Goal: Information Seeking & Learning: Compare options

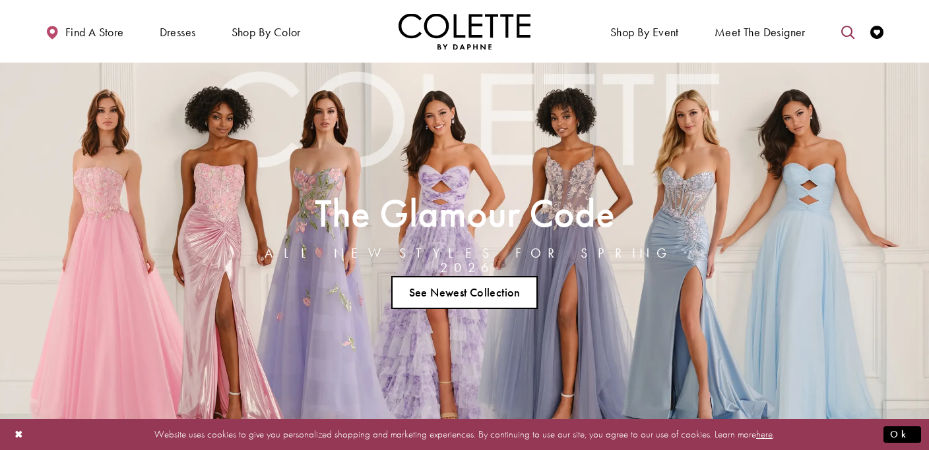
click at [842, 28] on icon "Toggle search" at bounding box center [847, 32] width 13 height 13
click at [771, 33] on input "Search" at bounding box center [779, 32] width 159 height 20
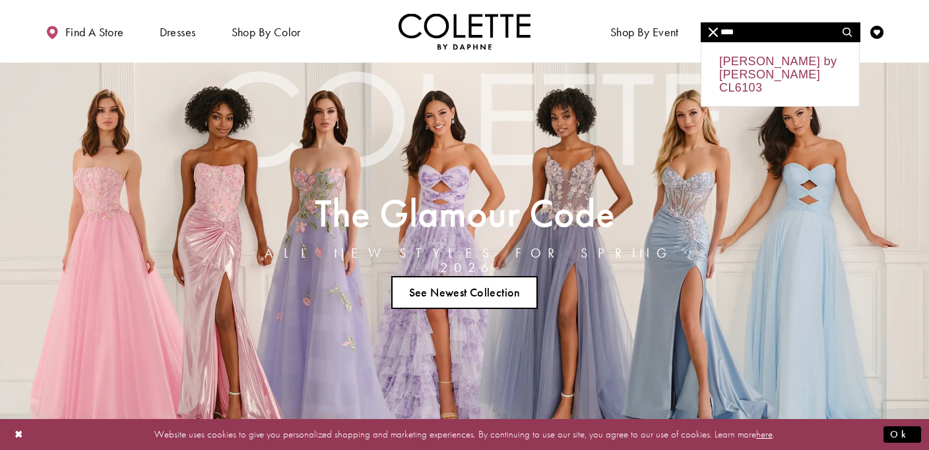
click at [757, 72] on div "Colette by Daphne CL6103" at bounding box center [780, 74] width 158 height 63
type input "**********"
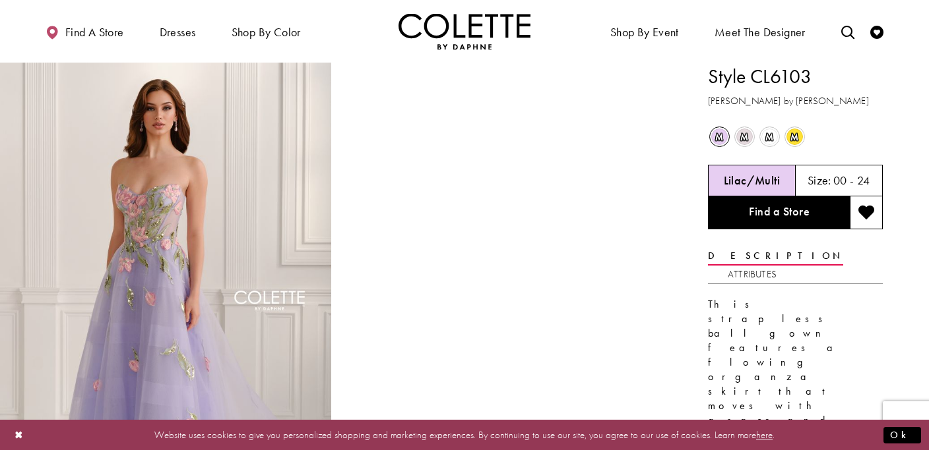
click at [743, 136] on span "m" at bounding box center [744, 137] width 16 height 16
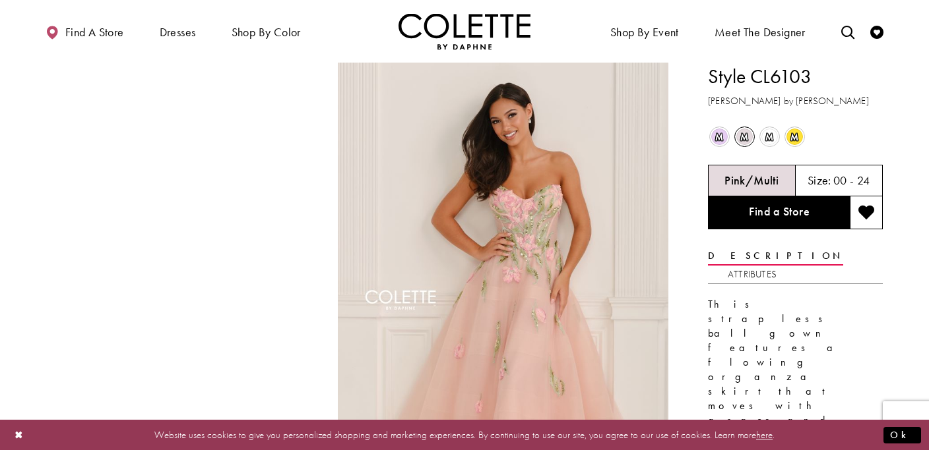
click at [767, 135] on span "m" at bounding box center [769, 137] width 16 height 16
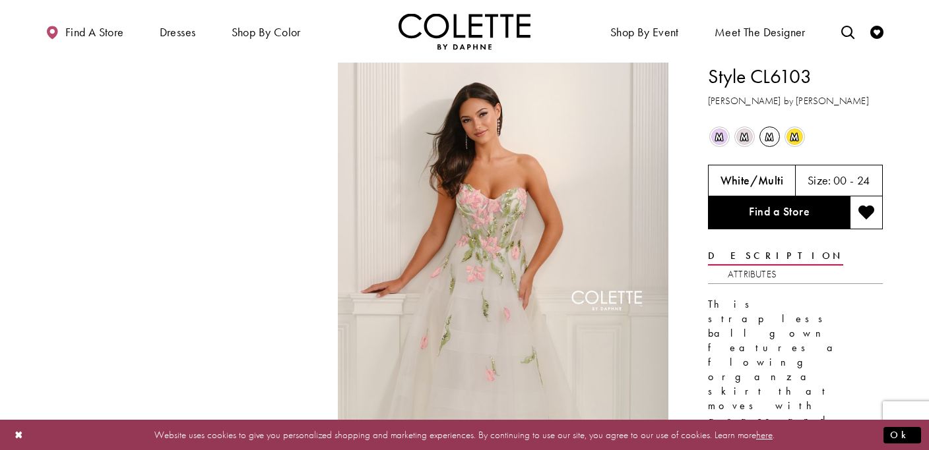
click at [796, 134] on span "m" at bounding box center [794, 137] width 16 height 16
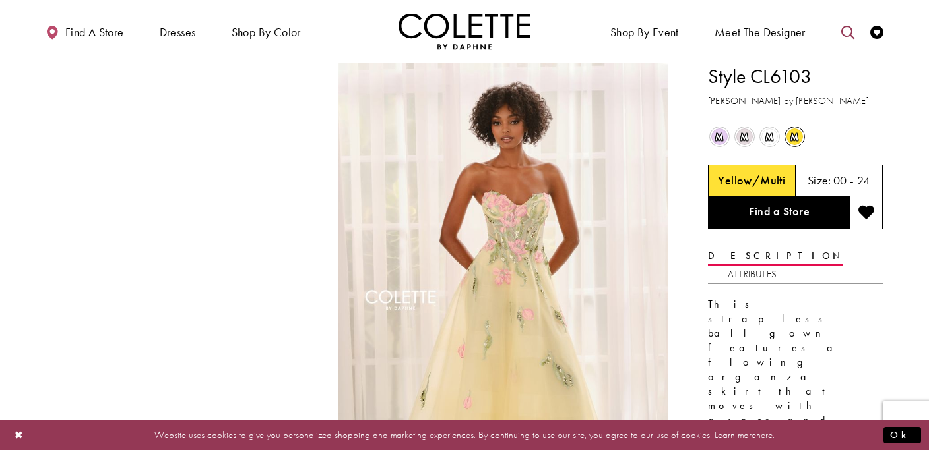
click at [848, 32] on icon "Toggle search" at bounding box center [847, 32] width 13 height 13
click at [784, 31] on input "Search" at bounding box center [779, 32] width 159 height 20
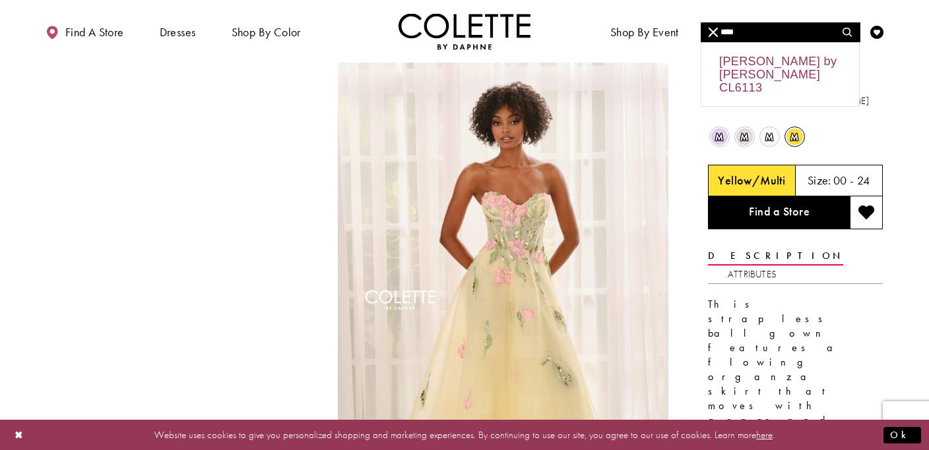
click at [751, 78] on div "Colette by Daphne CL6113" at bounding box center [780, 74] width 158 height 63
type input "**********"
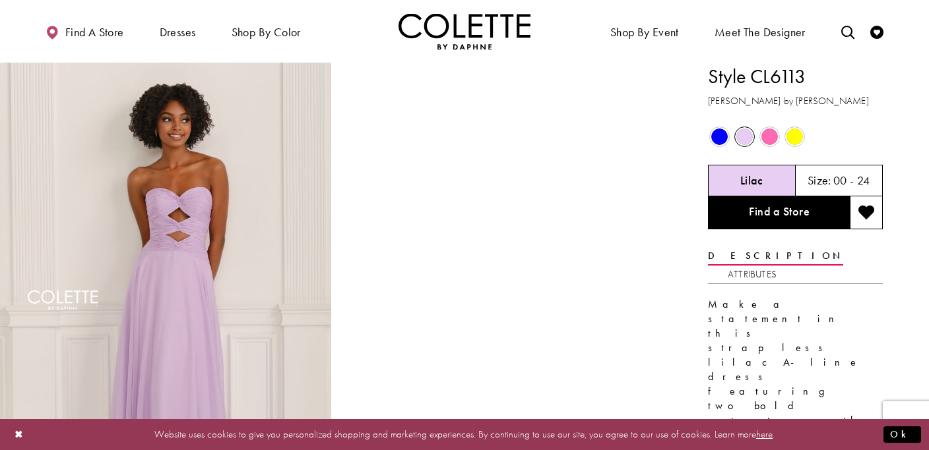
click at [769, 135] on span "Product color controls state depends on size chosen" at bounding box center [769, 137] width 16 height 16
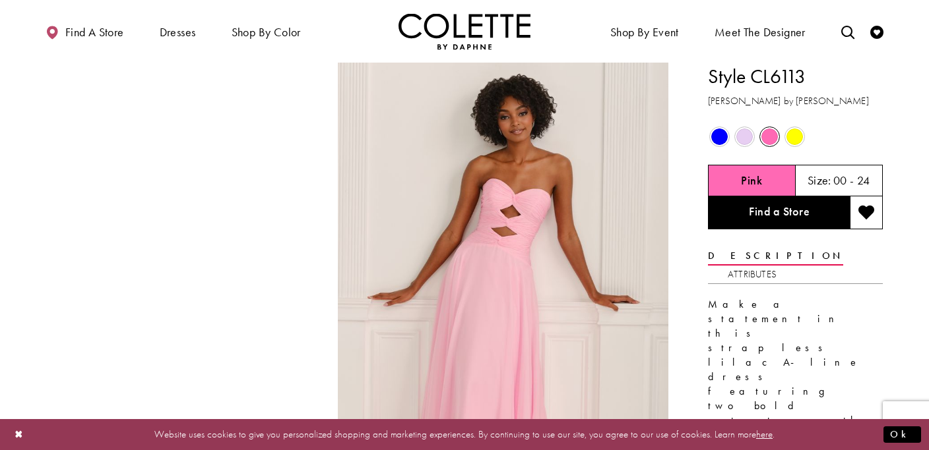
click at [791, 136] on span "Product color controls state depends on size chosen" at bounding box center [794, 137] width 16 height 16
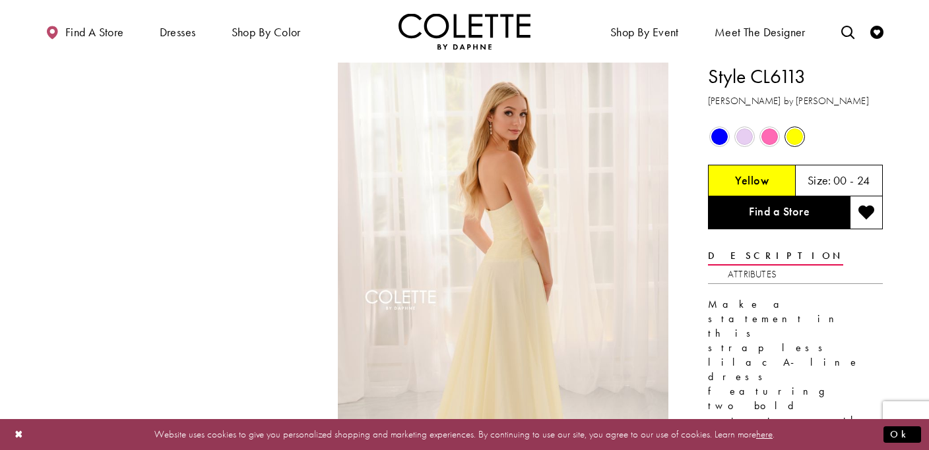
click at [721, 140] on span "Product color controls state depends on size chosen" at bounding box center [719, 137] width 16 height 16
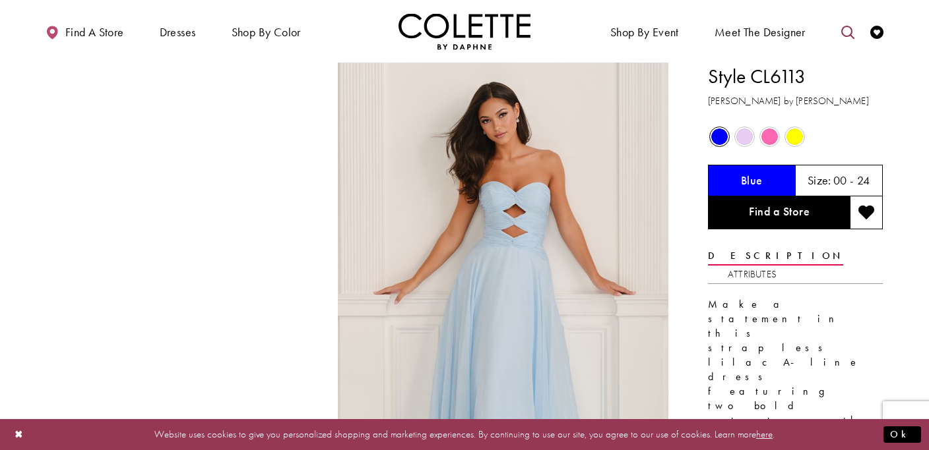
click at [848, 28] on icon "Toggle search" at bounding box center [847, 32] width 13 height 13
click at [795, 34] on input "Search" at bounding box center [779, 32] width 159 height 20
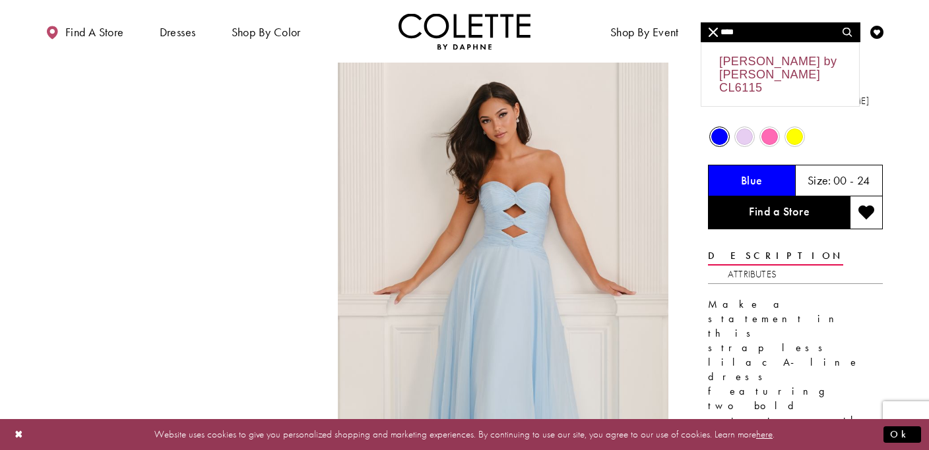
click at [780, 63] on div "Colette by Daphne CL6115" at bounding box center [780, 74] width 158 height 63
type input "**********"
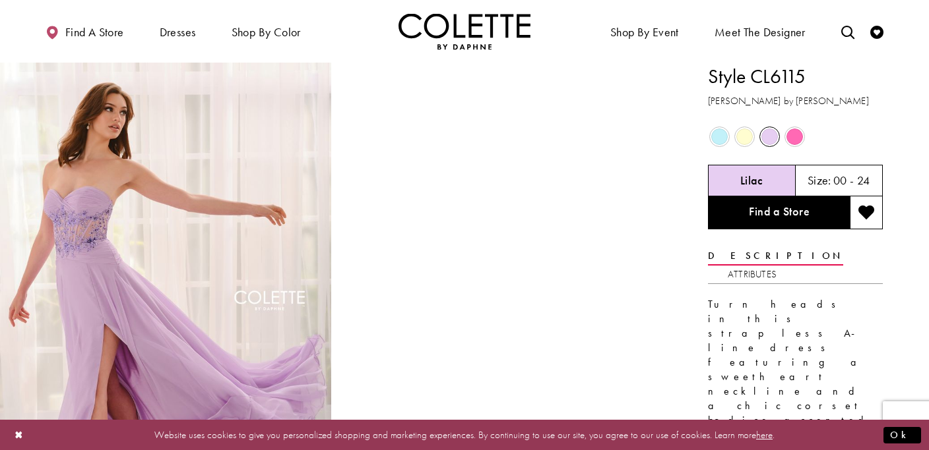
click at [718, 140] on span "Product color controls state depends on size chosen" at bounding box center [719, 137] width 16 height 16
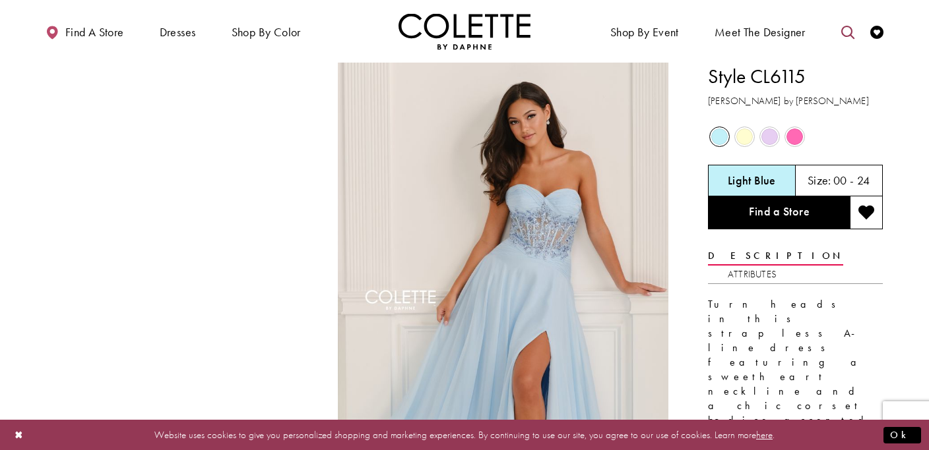
click at [846, 31] on icon "Toggle search" at bounding box center [847, 32] width 13 height 13
click at [799, 35] on input "Search" at bounding box center [779, 32] width 159 height 20
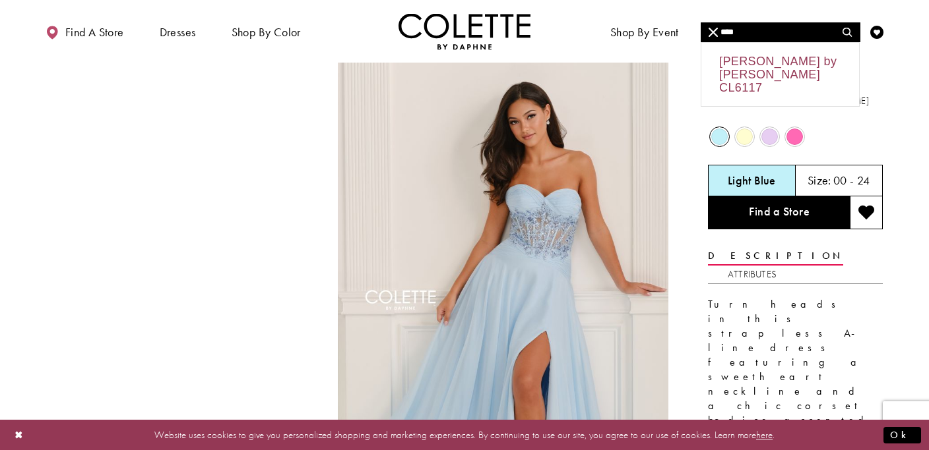
click at [788, 58] on div "Colette by Daphne CL6117" at bounding box center [780, 74] width 158 height 63
type input "**********"
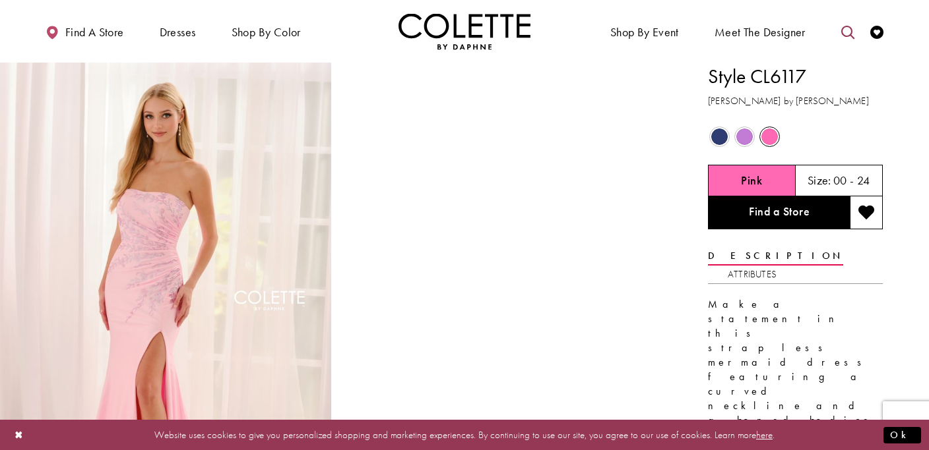
click at [846, 33] on icon "Toggle search" at bounding box center [847, 32] width 13 height 13
click at [749, 32] on input "Search" at bounding box center [779, 32] width 159 height 20
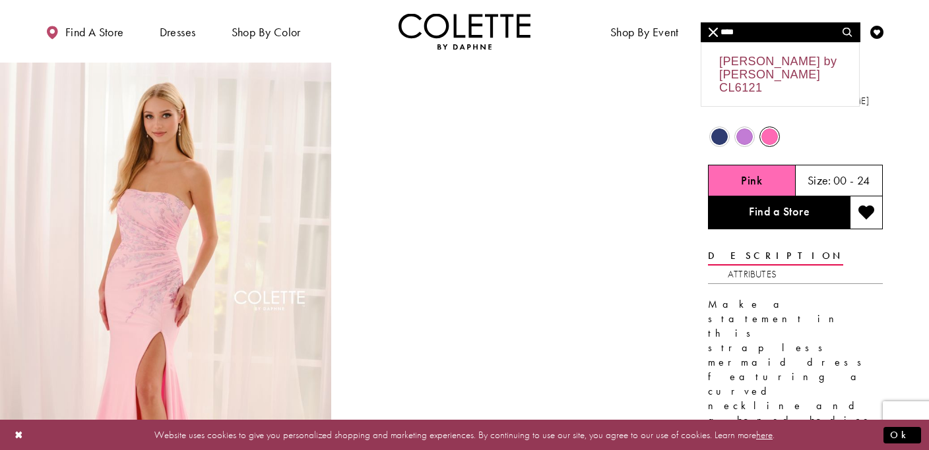
click at [733, 71] on div "Colette by Daphne CL6121" at bounding box center [780, 74] width 158 height 63
type input "**********"
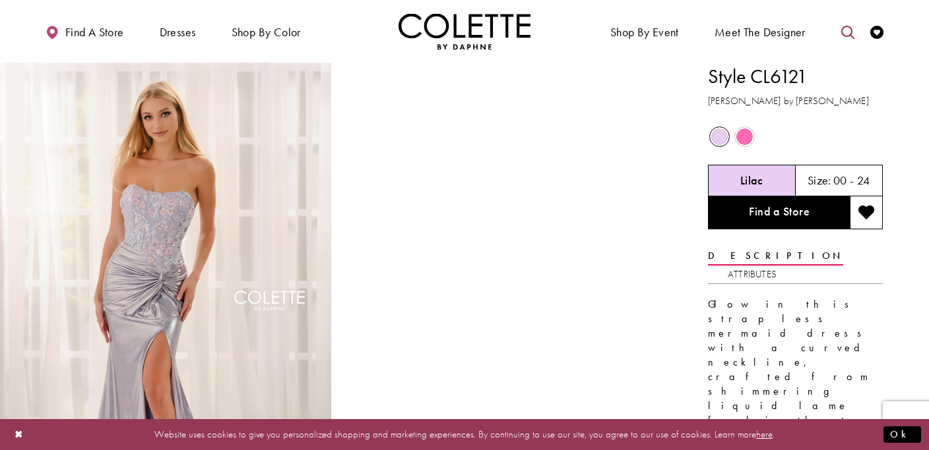
click at [847, 32] on icon "Toggle search" at bounding box center [847, 32] width 13 height 13
click at [794, 35] on input "Search" at bounding box center [779, 32] width 159 height 20
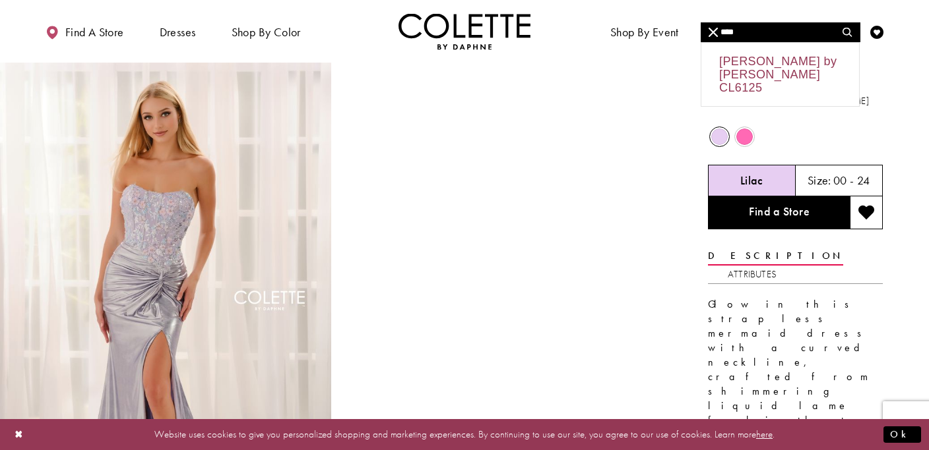
click at [769, 67] on div "Colette by Daphne CL6125" at bounding box center [780, 74] width 158 height 63
type input "**********"
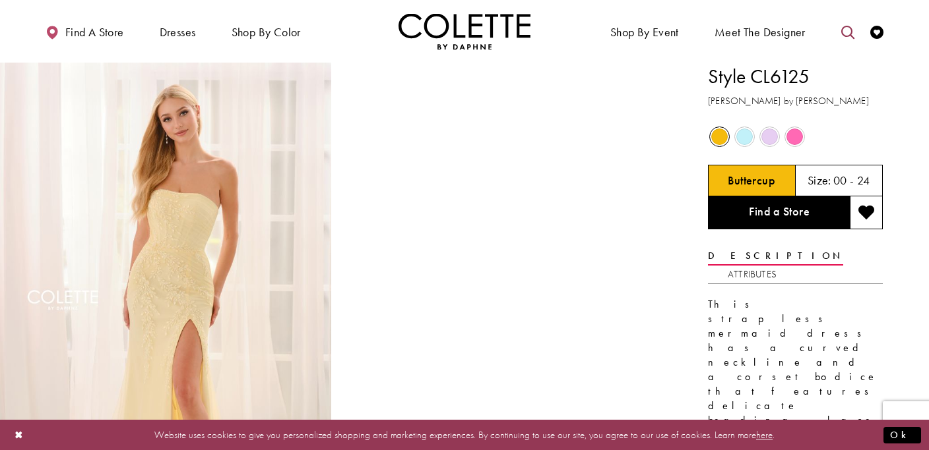
click at [850, 33] on icon "Toggle search" at bounding box center [847, 32] width 13 height 13
click at [777, 34] on input "Search" at bounding box center [779, 32] width 159 height 20
type input "******"
drag, startPoint x: 756, startPoint y: 34, endPoint x: 607, endPoint y: 12, distance: 150.6
click at [607, 12] on div "****** ****** Find a store Dresses Dresses Occasion" at bounding box center [464, 31] width 844 height 63
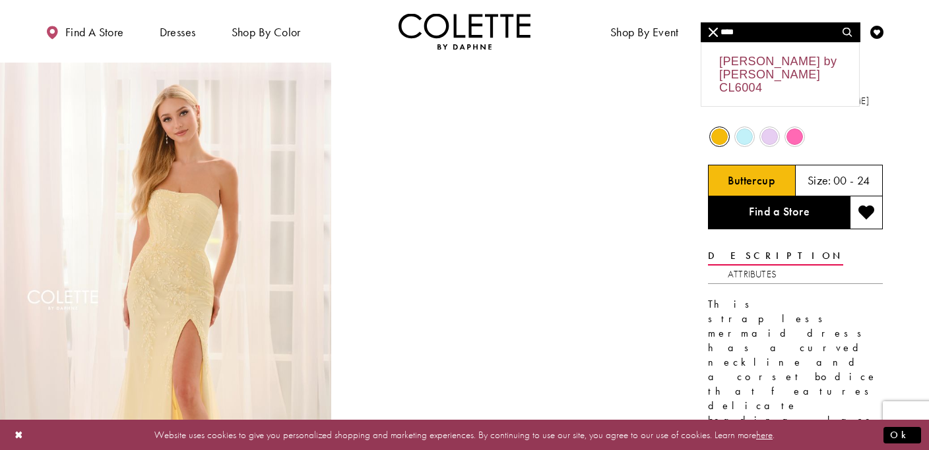
click at [759, 64] on div "Colette by Daphne CL6004" at bounding box center [780, 74] width 158 height 63
type input "**********"
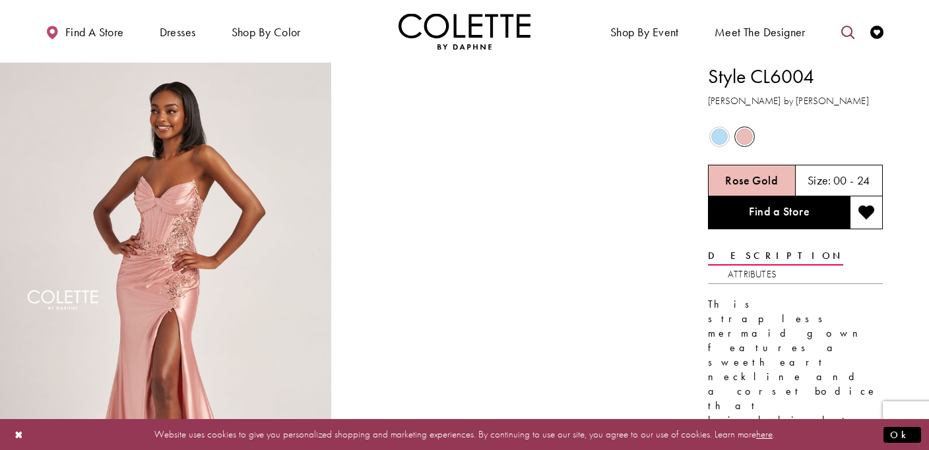
click at [847, 32] on icon "Toggle search" at bounding box center [847, 32] width 13 height 13
click at [776, 31] on input "Search" at bounding box center [779, 32] width 159 height 20
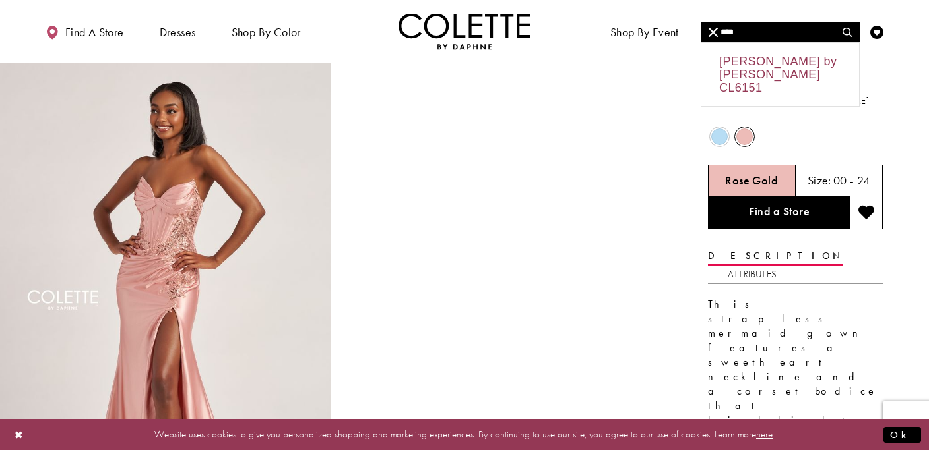
click at [774, 59] on div "Colette by Daphne CL6151" at bounding box center [780, 74] width 158 height 63
type input "**********"
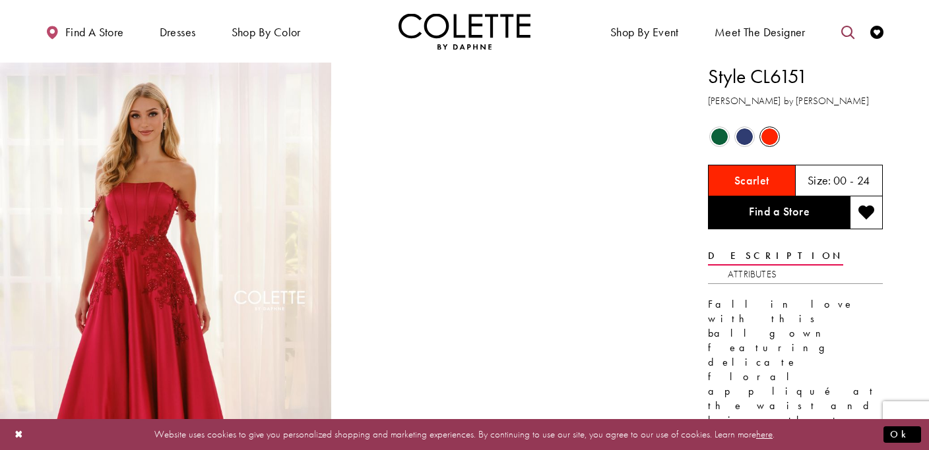
click at [846, 32] on icon "Toggle search" at bounding box center [847, 32] width 13 height 13
click at [799, 33] on input "Search" at bounding box center [779, 32] width 159 height 20
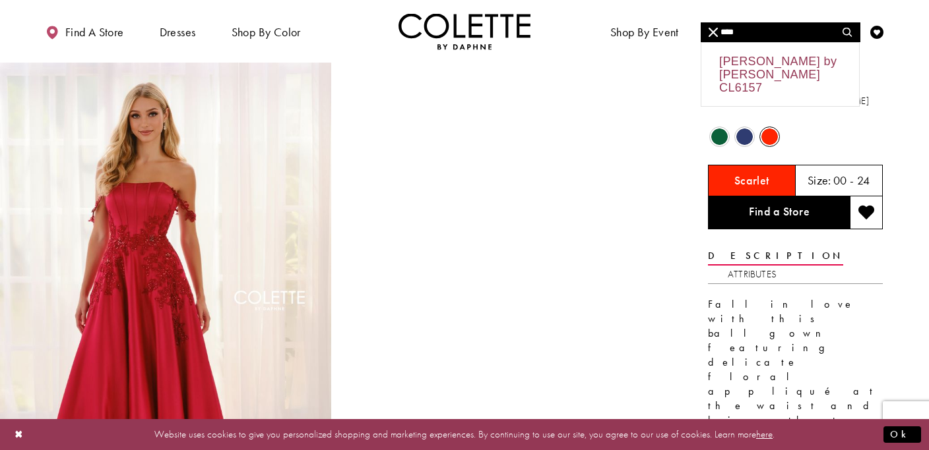
click at [808, 75] on div "Colette by Daphne CL6157" at bounding box center [780, 74] width 158 height 63
type input "**********"
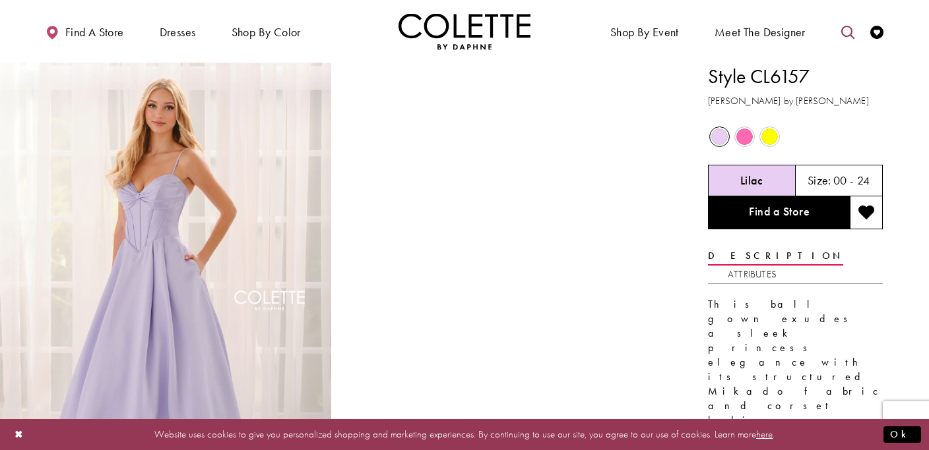
click at [846, 34] on icon "Toggle search" at bounding box center [847, 32] width 13 height 13
click at [776, 33] on input "Search" at bounding box center [779, 32] width 159 height 20
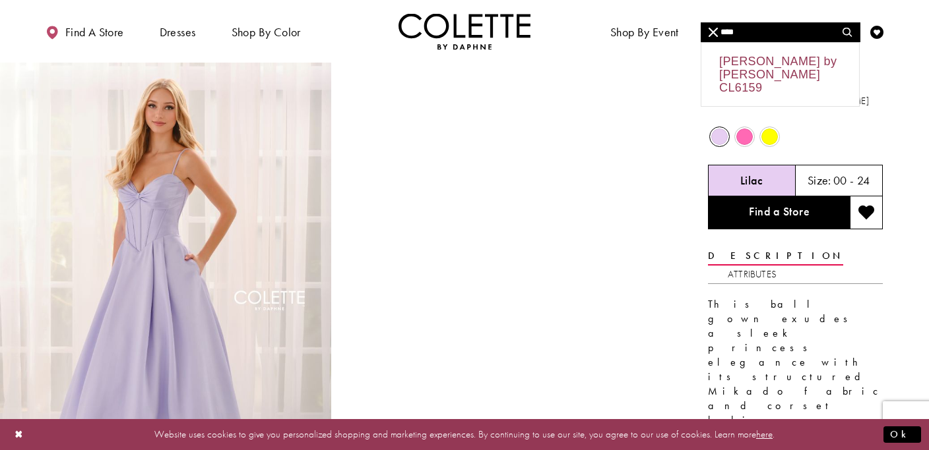
click at [779, 67] on div "Colette by Daphne CL6159" at bounding box center [780, 74] width 158 height 63
type input "**********"
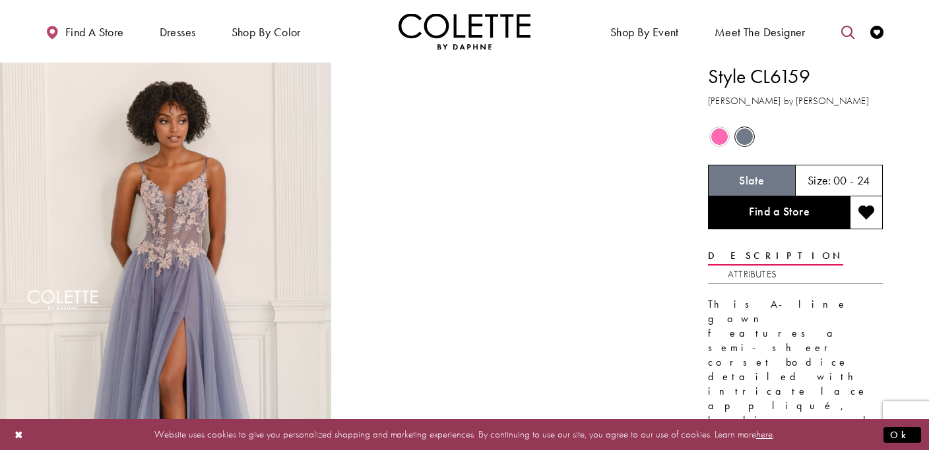
click at [846, 32] on icon "Toggle search" at bounding box center [847, 32] width 13 height 13
click at [798, 33] on input "Search" at bounding box center [779, 32] width 159 height 20
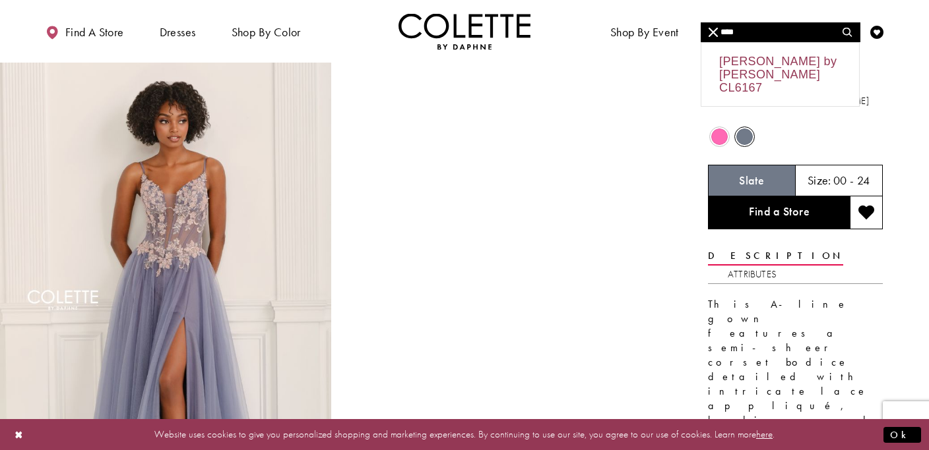
click at [795, 69] on div "Colette by Daphne CL6167" at bounding box center [780, 74] width 158 height 63
type input "**********"
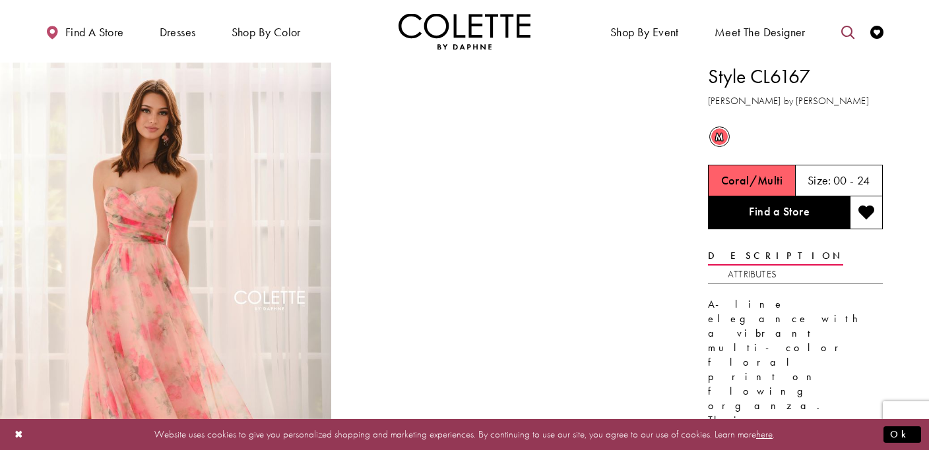
click at [846, 31] on icon "Toggle search" at bounding box center [847, 32] width 13 height 13
click at [797, 30] on input "Search" at bounding box center [779, 32] width 159 height 20
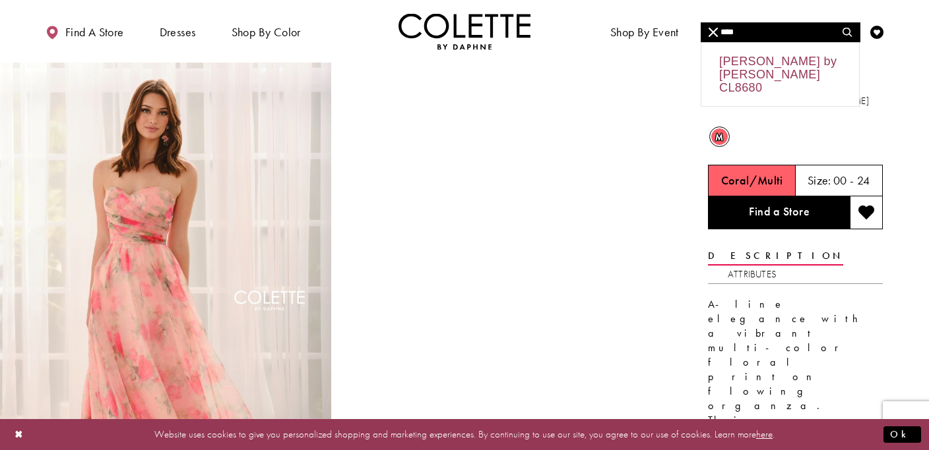
click at [755, 69] on div "Colette by Daphne CL8680" at bounding box center [780, 74] width 158 height 63
type input "**********"
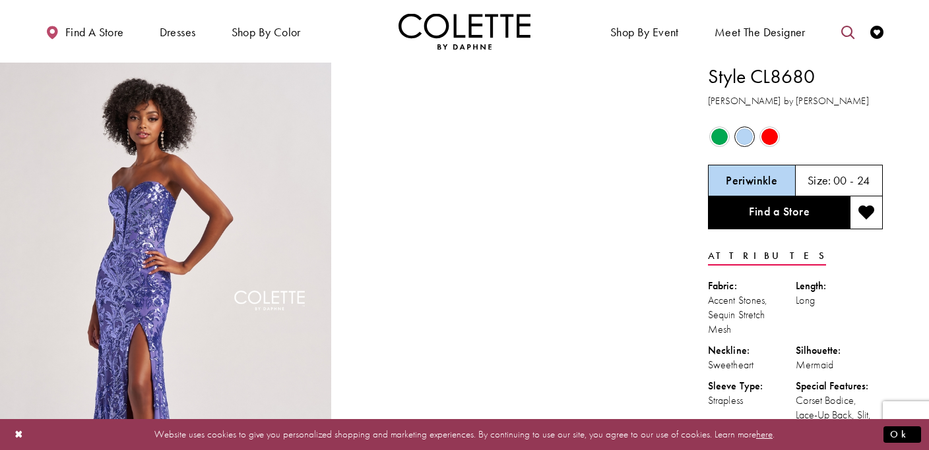
click at [845, 34] on icon "Toggle search" at bounding box center [847, 32] width 13 height 13
click at [807, 32] on input "Search" at bounding box center [779, 32] width 159 height 20
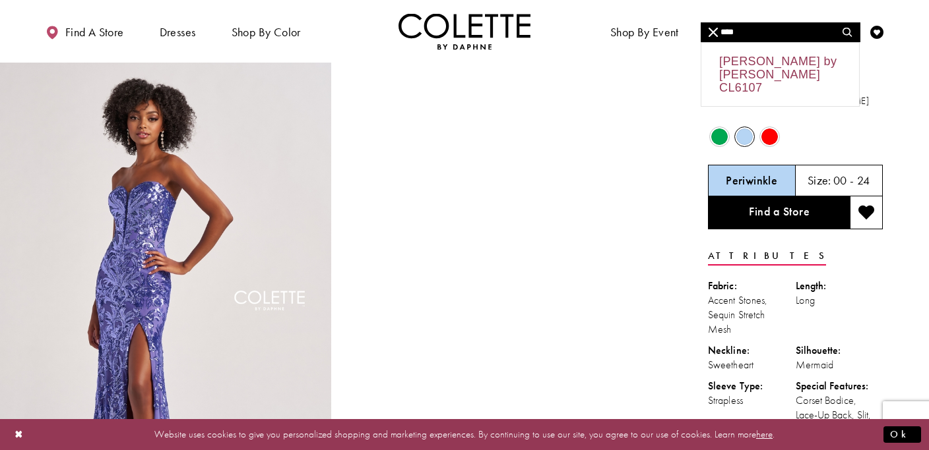
click at [795, 59] on div "Colette by Daphne CL6107" at bounding box center [780, 74] width 158 height 63
type input "**********"
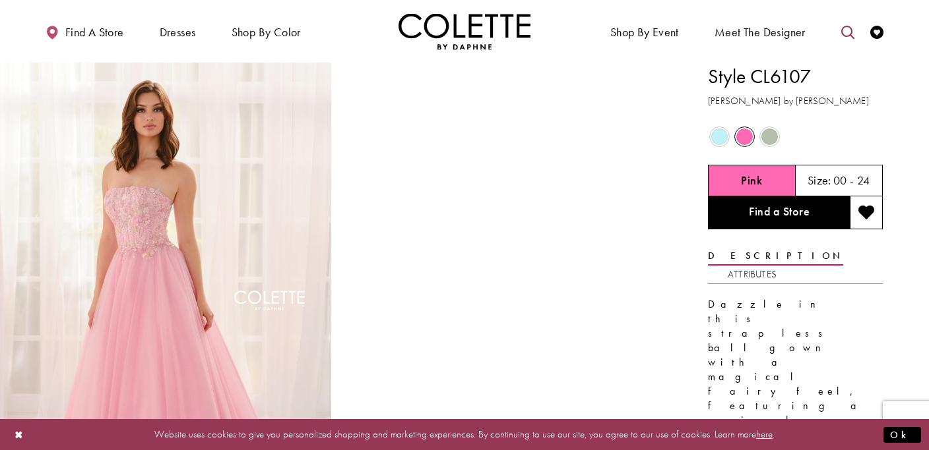
click at [845, 30] on icon "Toggle search" at bounding box center [847, 32] width 13 height 13
click at [784, 38] on input "Search" at bounding box center [779, 32] width 159 height 20
type input "*"
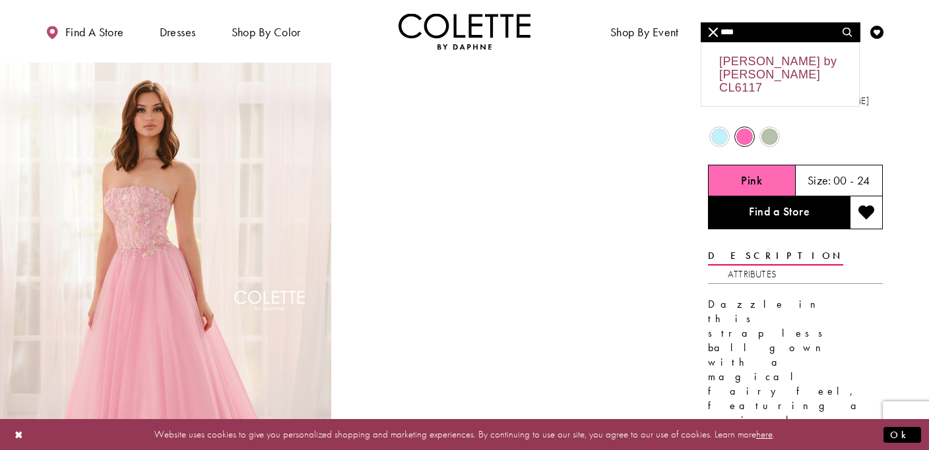
click at [799, 63] on div "Colette by Daphne CL6117" at bounding box center [780, 74] width 158 height 63
type input "**********"
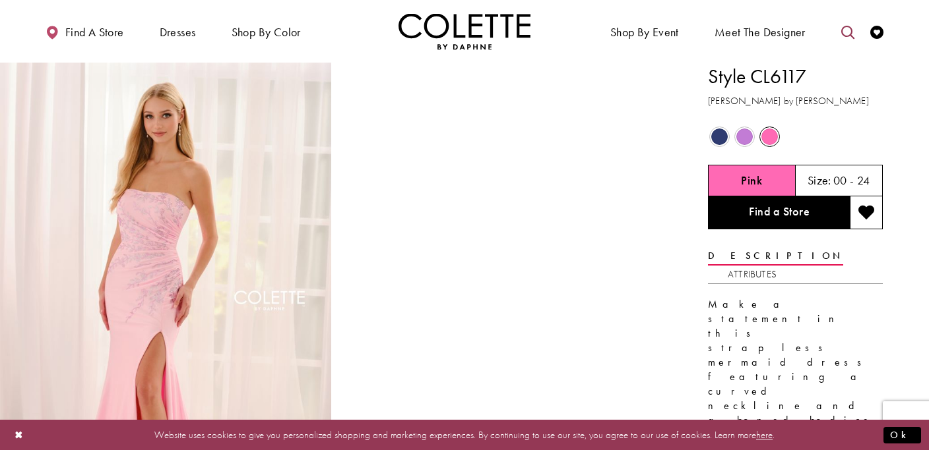
click at [851, 33] on icon "Toggle search" at bounding box center [847, 32] width 13 height 13
click at [834, 32] on button "Submit Search" at bounding box center [847, 32] width 26 height 20
click at [807, 30] on input "Search" at bounding box center [779, 32] width 159 height 20
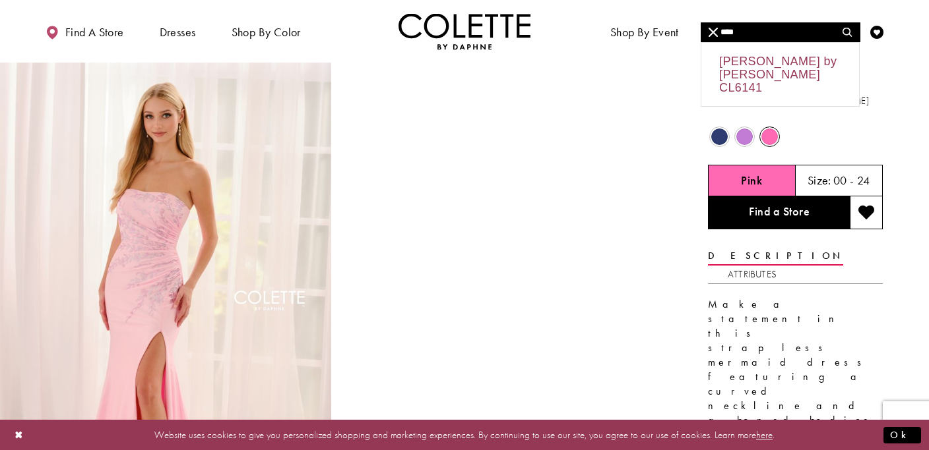
click at [780, 71] on div "Colette by Daphne CL6141" at bounding box center [780, 74] width 158 height 63
type input "**********"
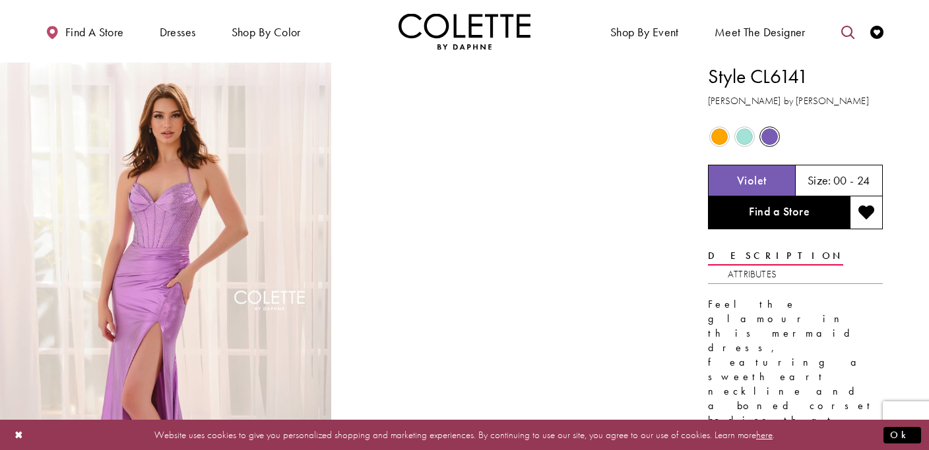
click at [850, 29] on icon "Toggle search" at bounding box center [847, 32] width 13 height 13
click at [797, 34] on input "Search" at bounding box center [779, 32] width 159 height 20
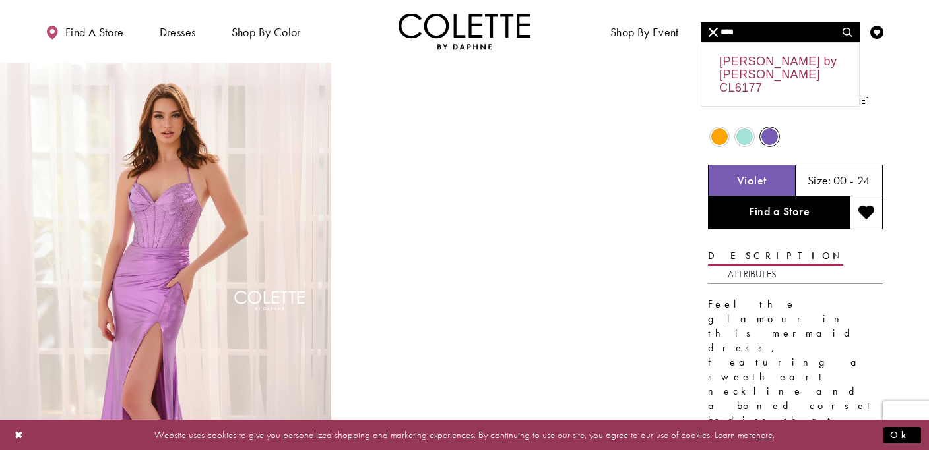
click at [793, 67] on div "Colette by Daphne CL6177" at bounding box center [780, 74] width 158 height 63
type input "**********"
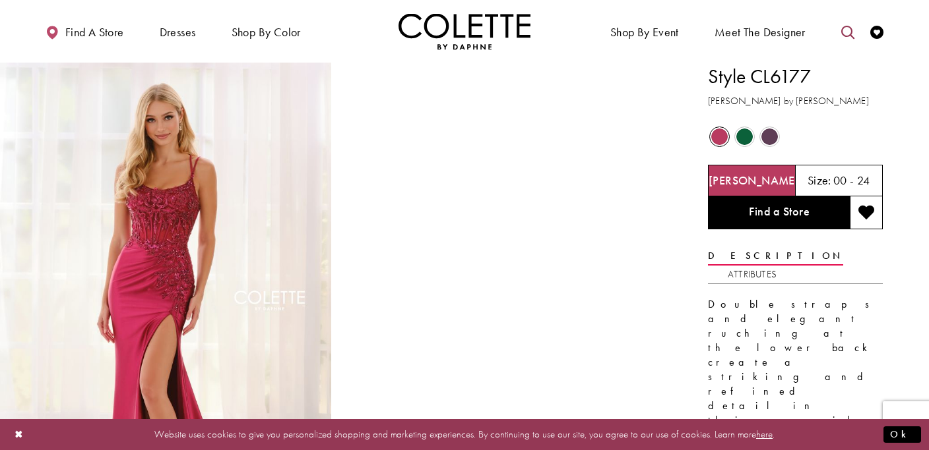
click at [846, 28] on icon "Toggle search" at bounding box center [847, 32] width 13 height 13
click at [790, 29] on input "Search" at bounding box center [779, 32] width 159 height 20
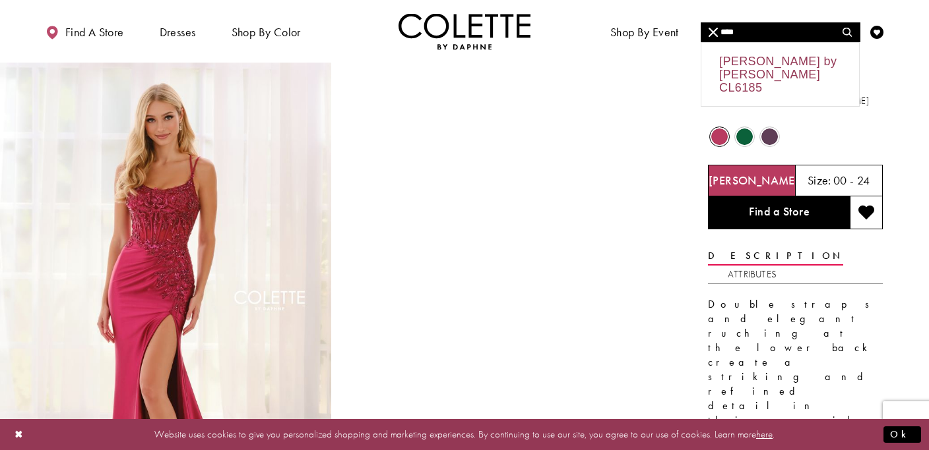
click at [786, 70] on div "[PERSON_NAME] by [PERSON_NAME] CL6185" at bounding box center [780, 74] width 158 height 63
type input "**********"
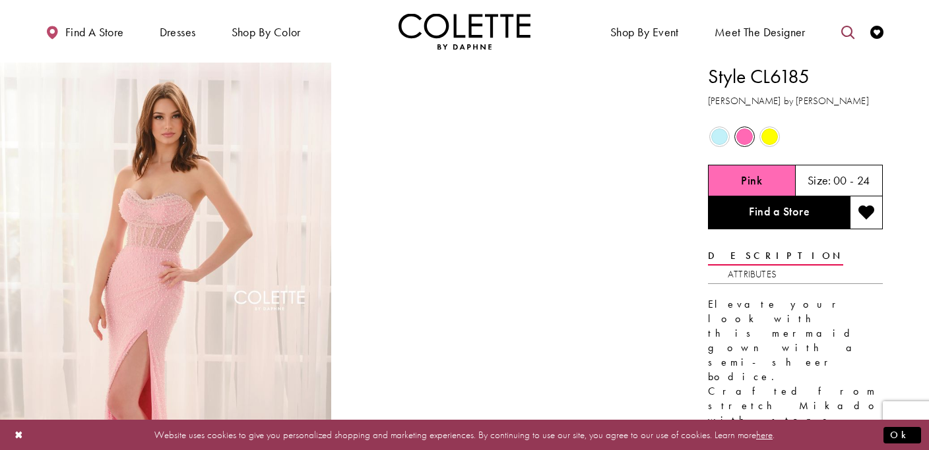
click at [842, 33] on icon "Toggle search" at bounding box center [847, 32] width 13 height 13
click at [793, 30] on input "Search" at bounding box center [779, 32] width 159 height 20
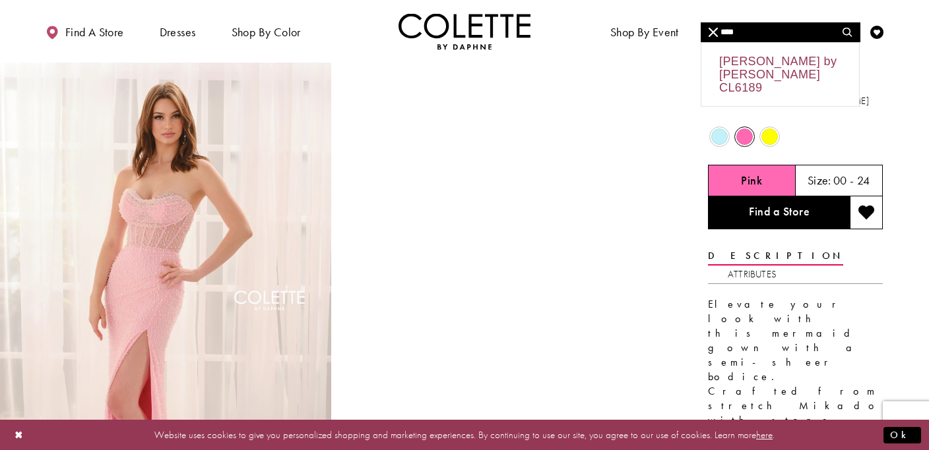
click at [783, 84] on div "Colette by Daphne CL6189" at bounding box center [780, 74] width 158 height 63
type input "**********"
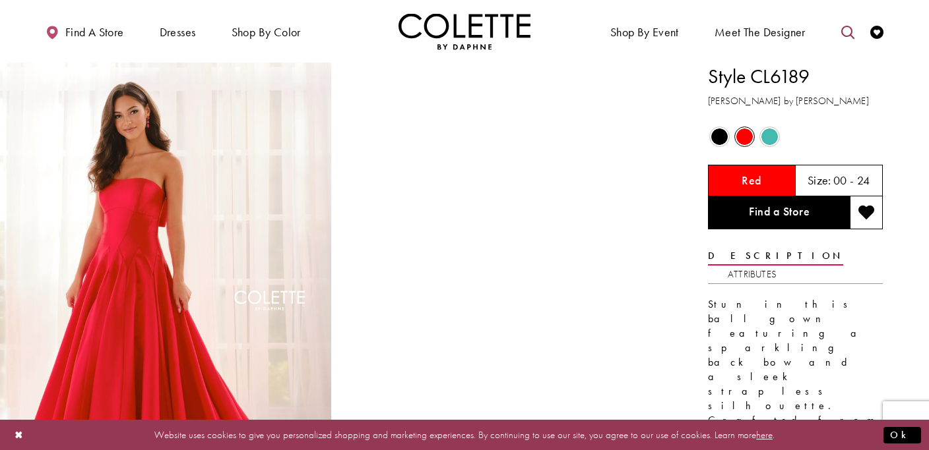
click at [848, 34] on icon "Toggle search" at bounding box center [847, 32] width 13 height 13
click at [785, 30] on input "Search" at bounding box center [779, 32] width 159 height 20
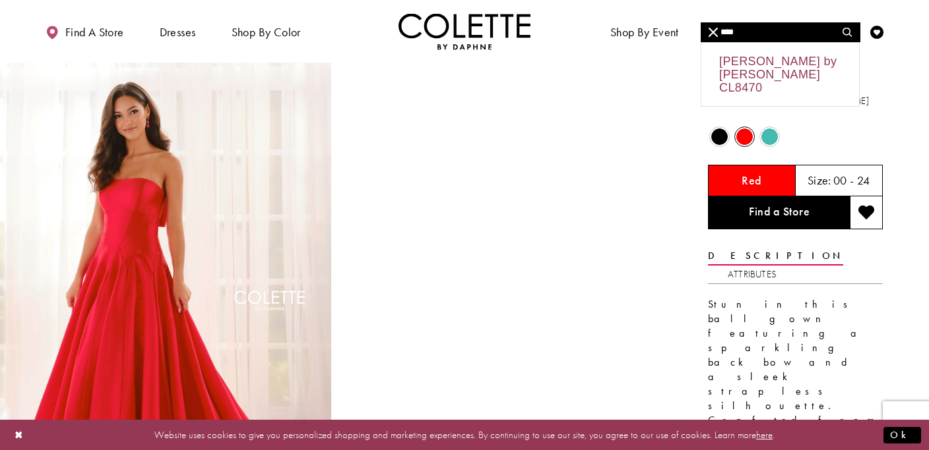
click at [774, 55] on div "Colette by Daphne CL8470" at bounding box center [780, 74] width 158 height 63
type input "**********"
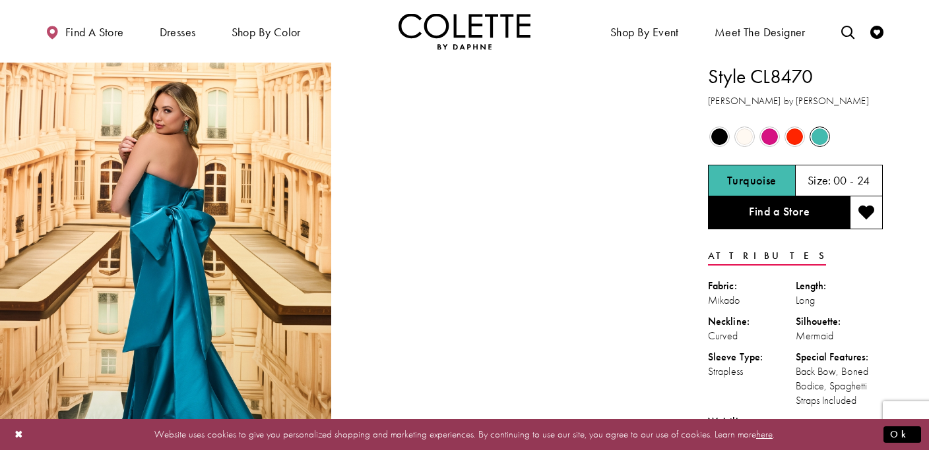
click at [778, 136] on div "Out of Stock" at bounding box center [769, 136] width 23 height 23
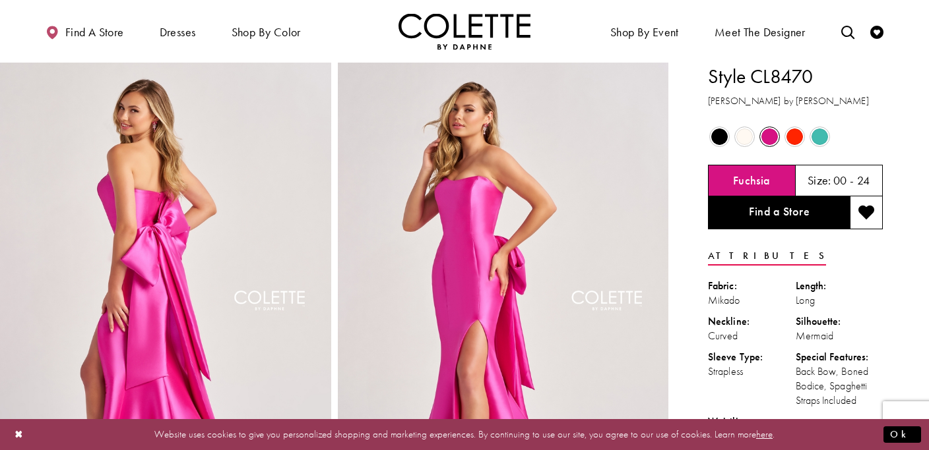
scroll to position [0, 1]
click at [721, 139] on span "Product color controls state depends on size chosen" at bounding box center [719, 137] width 16 height 16
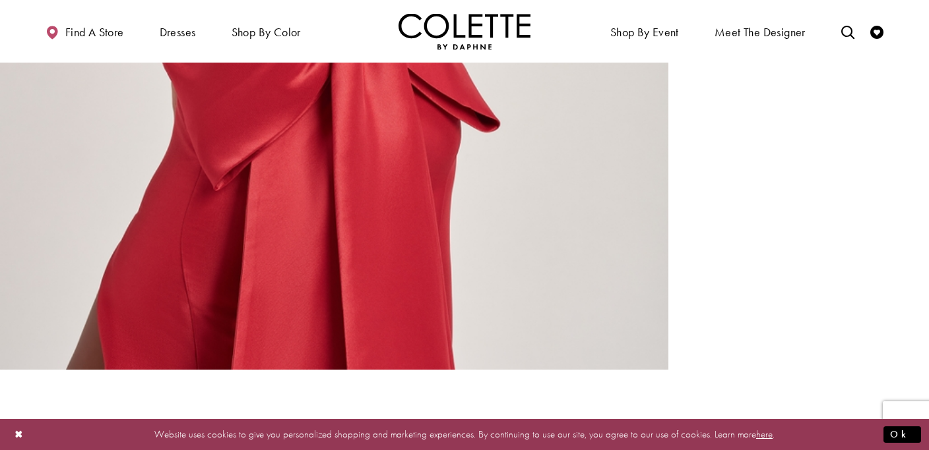
scroll to position [3212, 0]
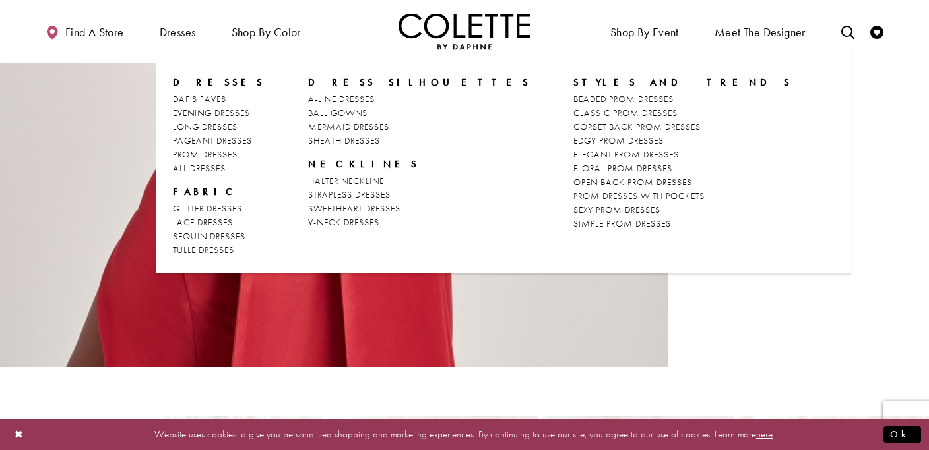
click at [197, 79] on span "Dresses" at bounding box center [219, 82] width 92 height 13
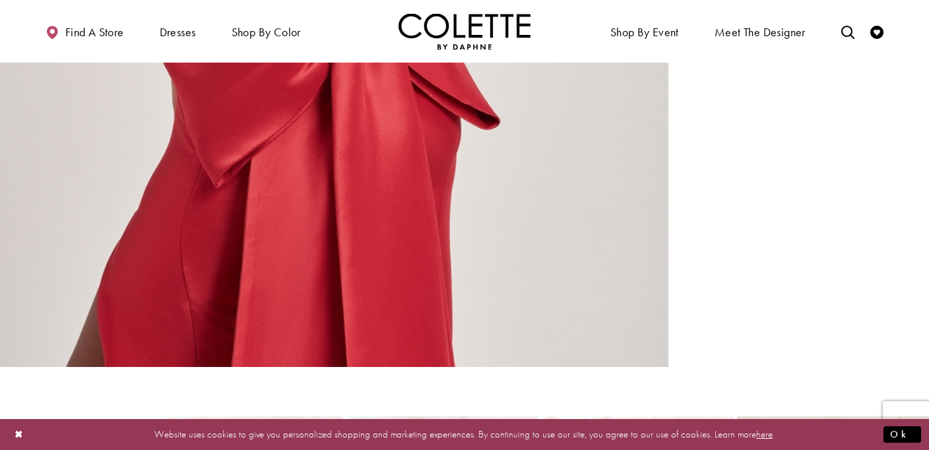
click at [449, 28] on img "Visit Home Page" at bounding box center [464, 31] width 132 height 36
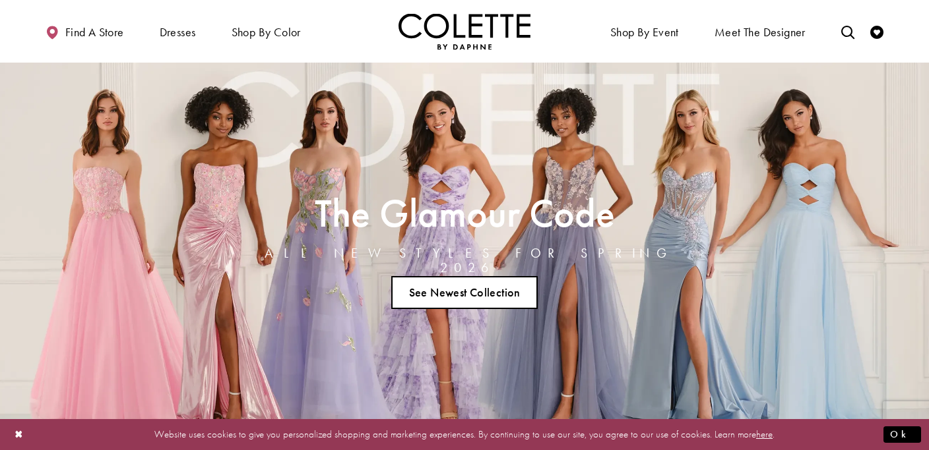
click at [476, 291] on link "See Newest Collection" at bounding box center [464, 292] width 146 height 33
click at [475, 291] on link "See Newest Collection" at bounding box center [464, 292] width 146 height 33
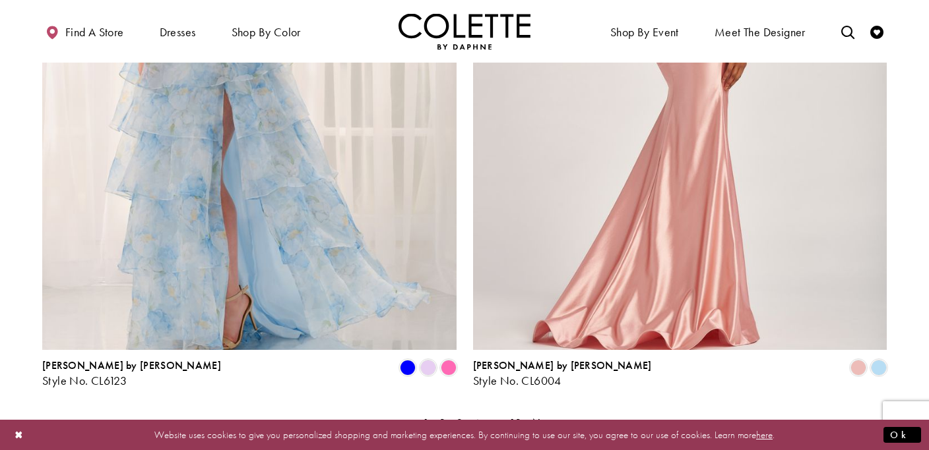
scroll to position [2599, 0]
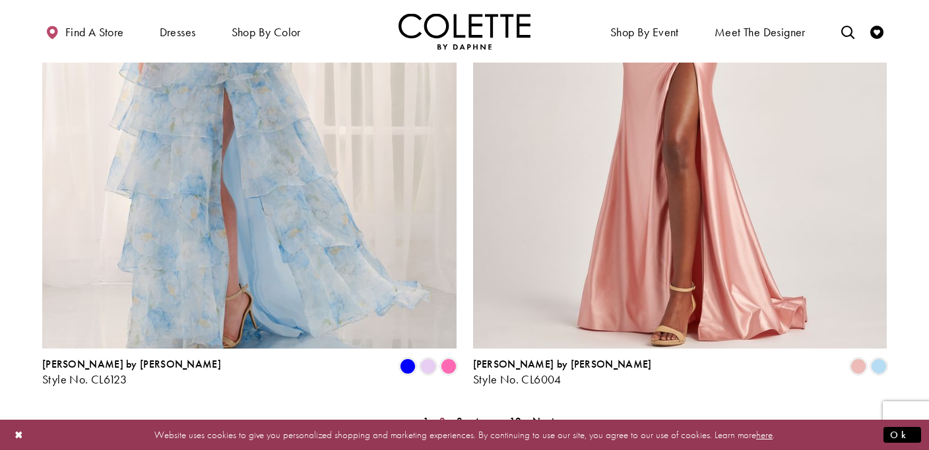
click at [442, 415] on span "2" at bounding box center [442, 422] width 6 height 14
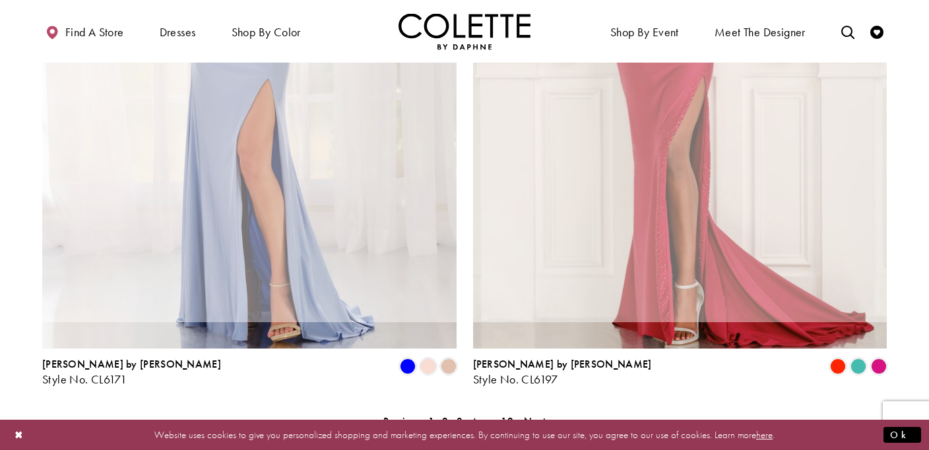
scroll to position [338, 0]
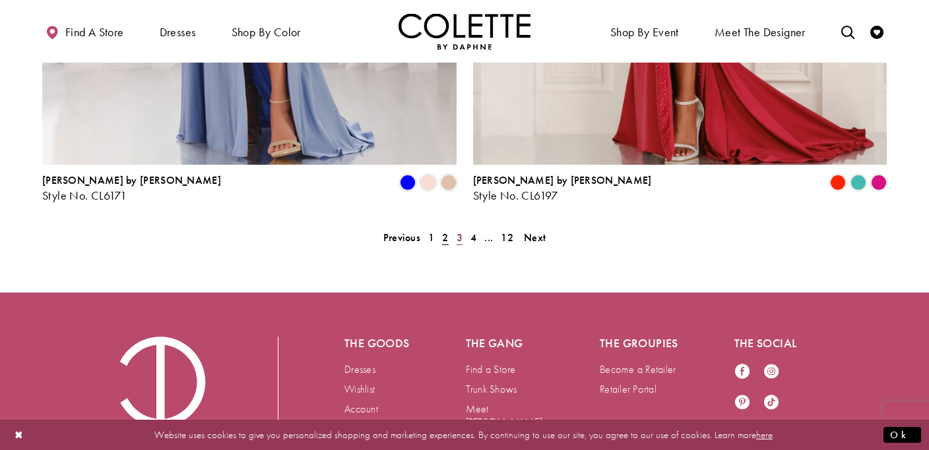
click at [459, 231] on span "3" at bounding box center [459, 238] width 6 height 14
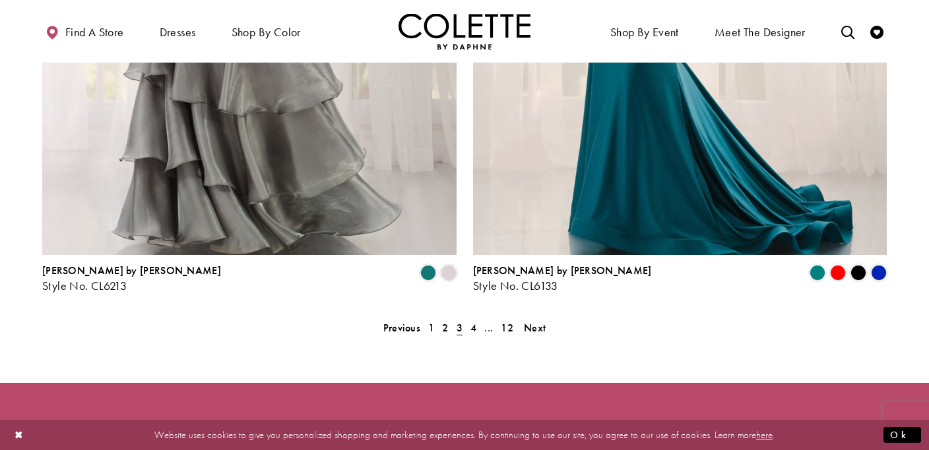
scroll to position [2694, 0]
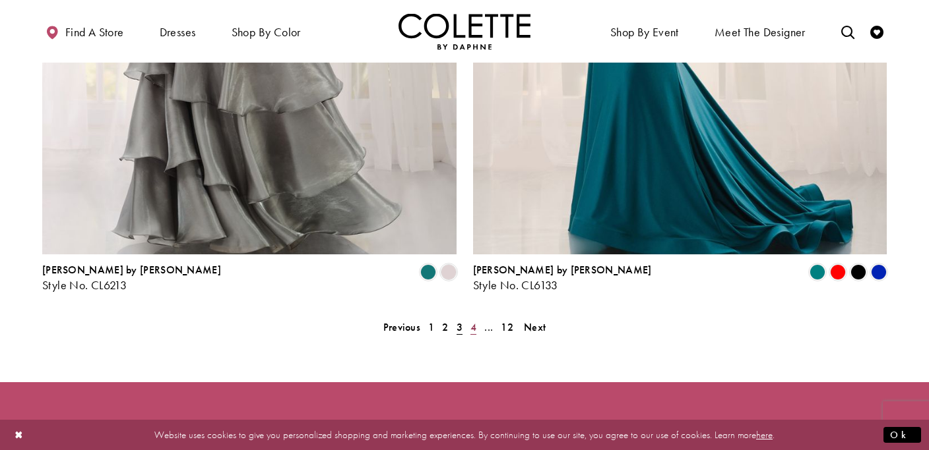
click at [474, 321] on span "4" at bounding box center [473, 328] width 6 height 14
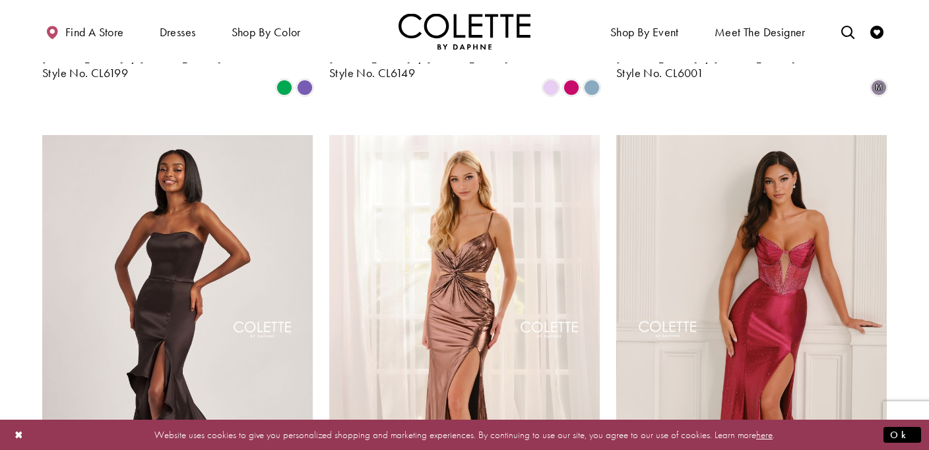
scroll to position [1784, 0]
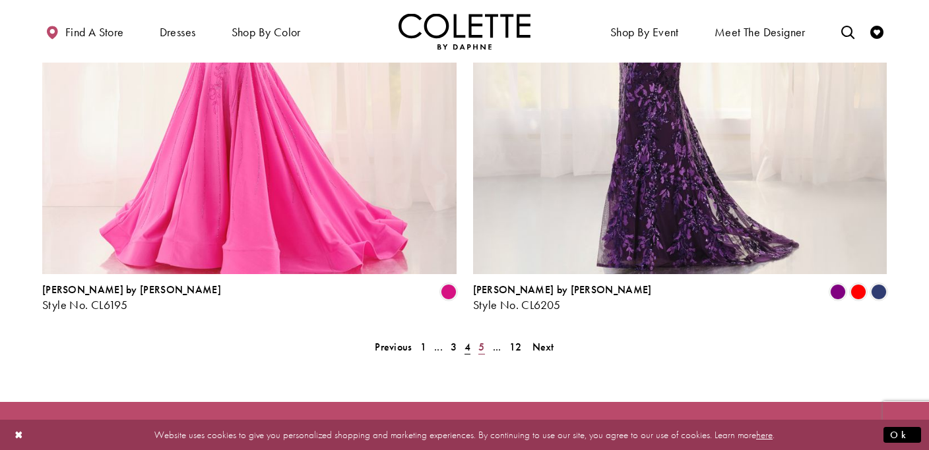
click at [483, 340] on span "5" at bounding box center [481, 347] width 6 height 14
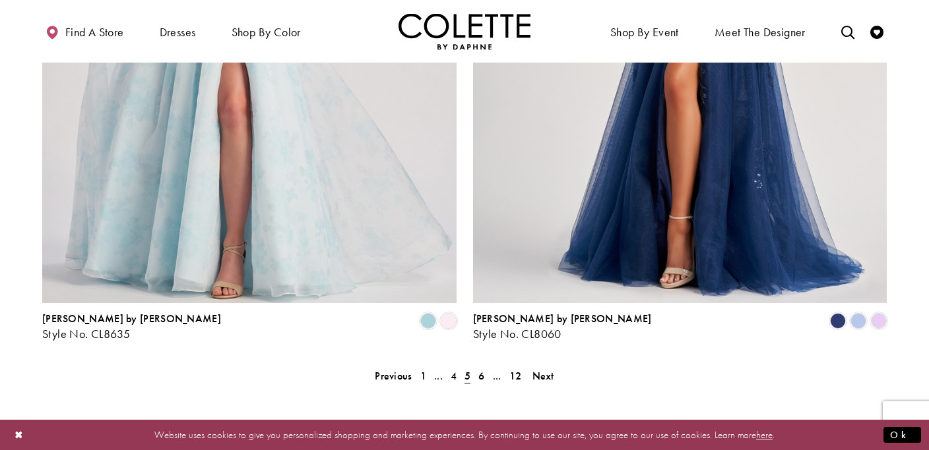
scroll to position [2649, 0]
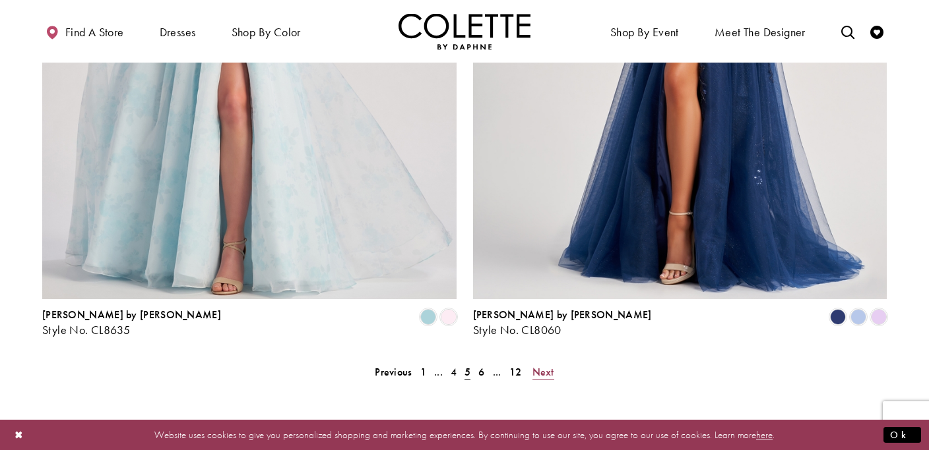
click at [542, 365] on span "Next" at bounding box center [543, 372] width 22 height 14
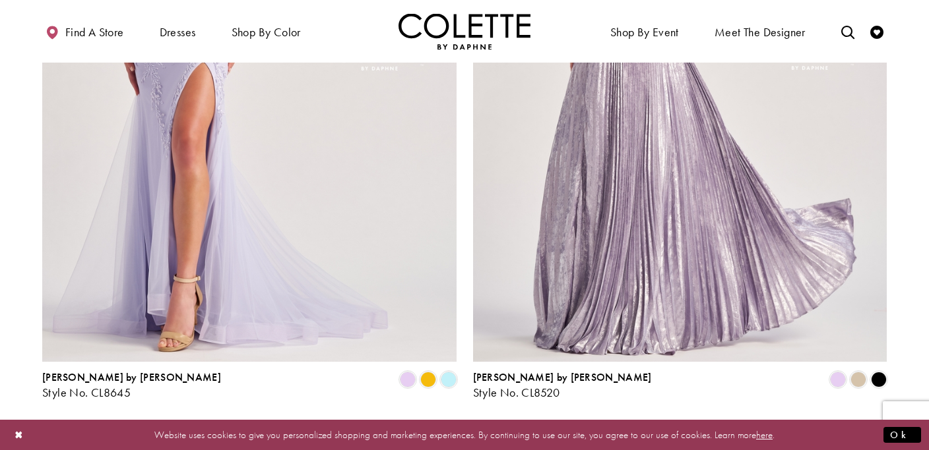
scroll to position [2587, 0]
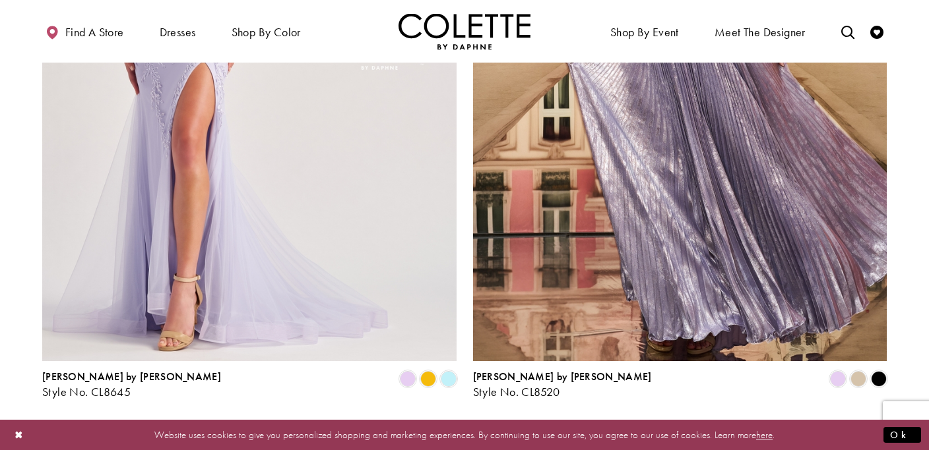
click at [542, 427] on span "Next" at bounding box center [543, 434] width 22 height 14
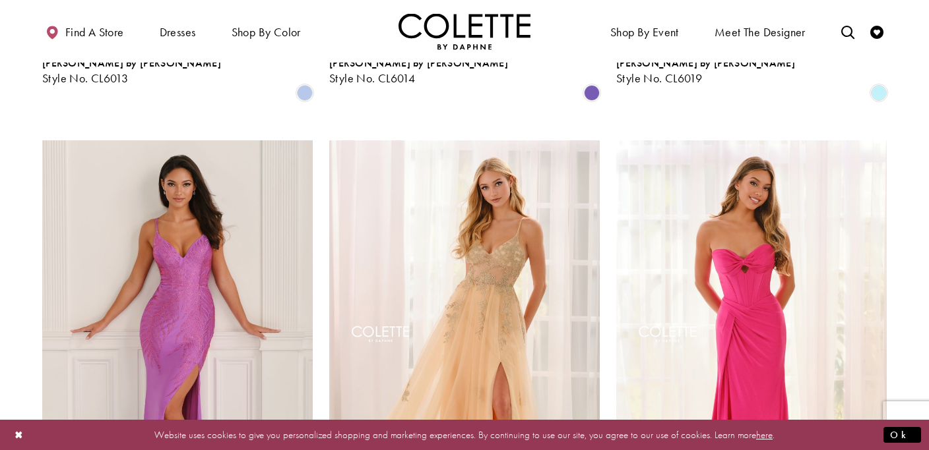
scroll to position [1291, 0]
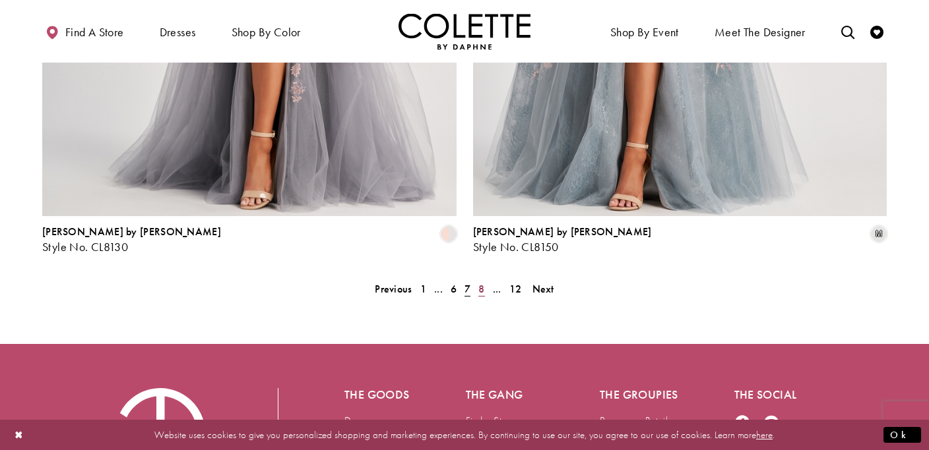
click at [482, 282] on span "8" at bounding box center [481, 289] width 6 height 14
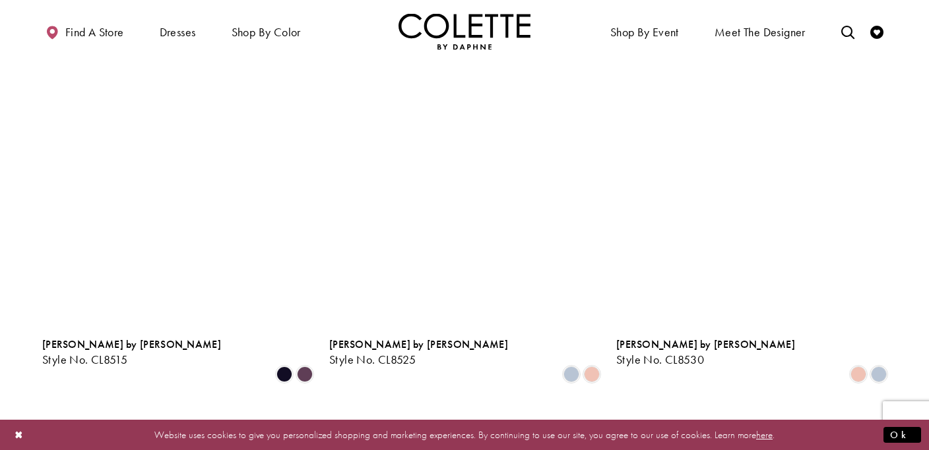
scroll to position [1933, 0]
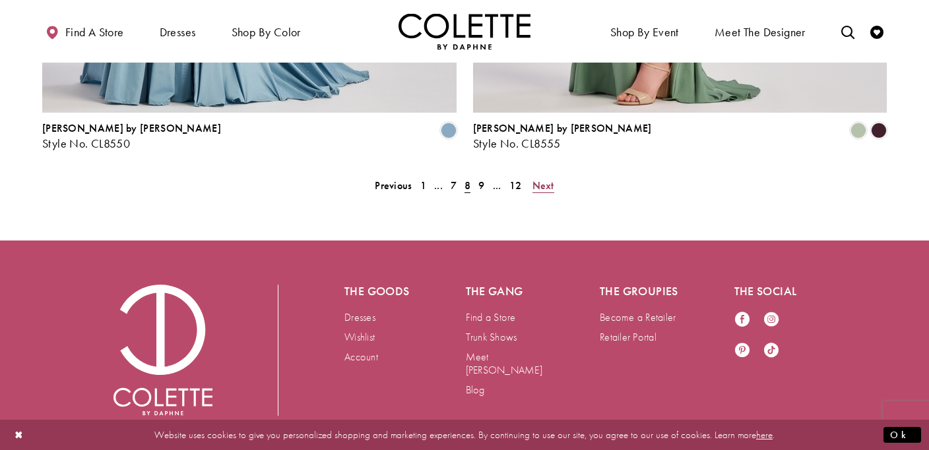
click at [547, 179] on span "Next" at bounding box center [543, 186] width 22 height 14
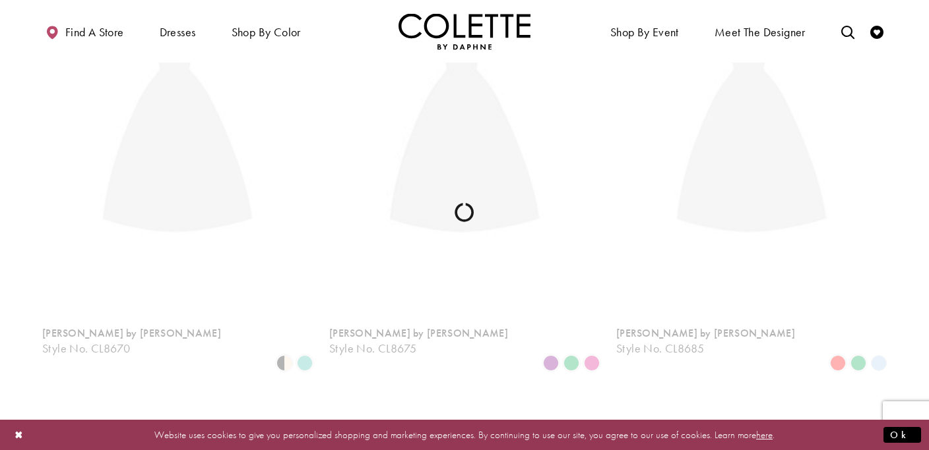
scroll to position [338, 0]
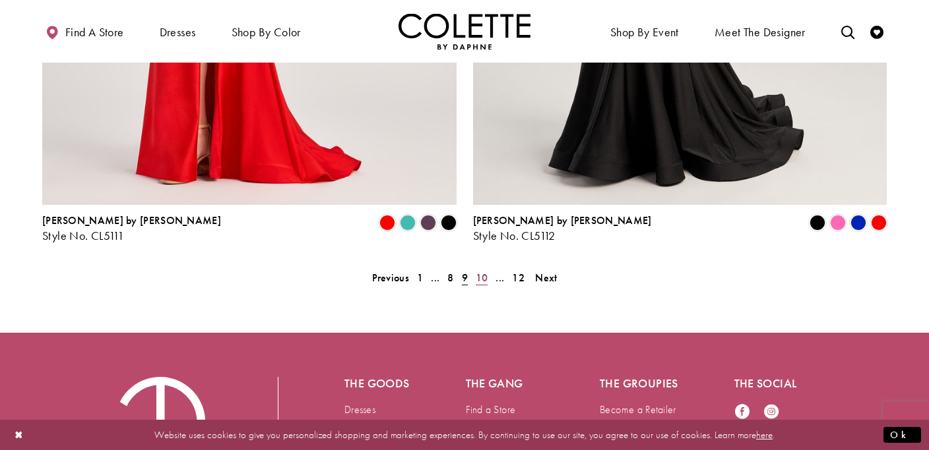
click at [484, 271] on span "10" at bounding box center [482, 278] width 13 height 14
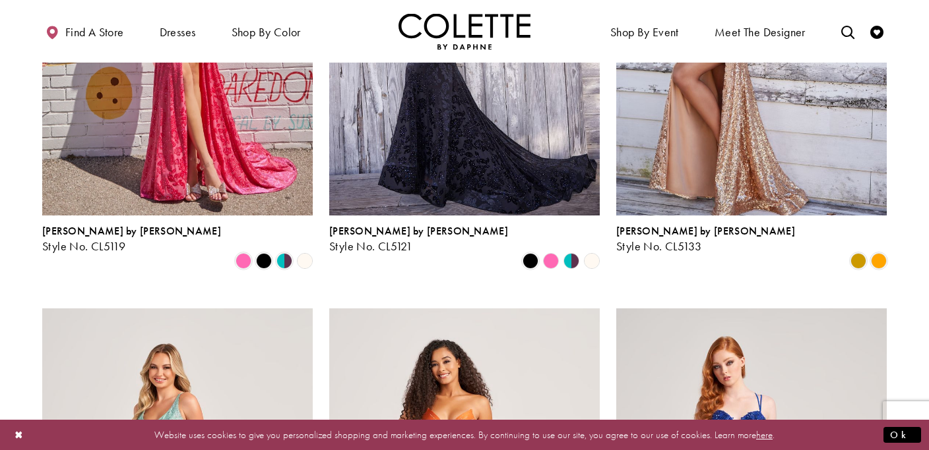
scroll to position [515, 0]
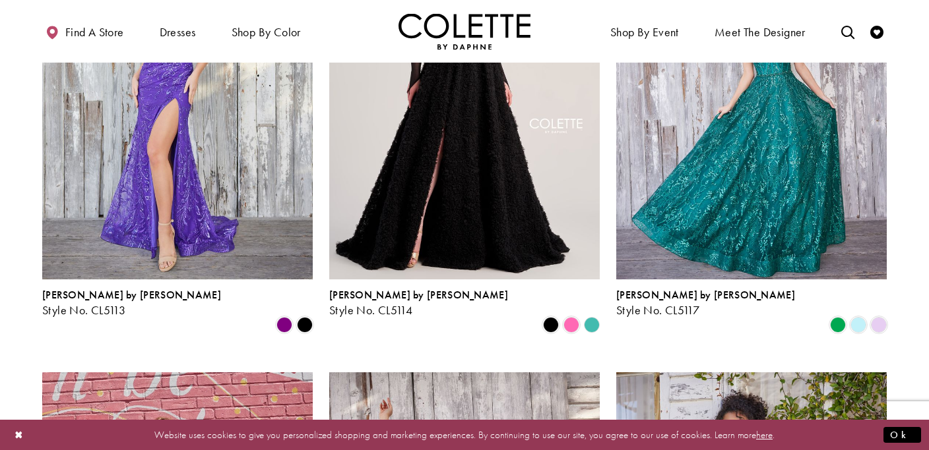
click at [427, 23] on img "Visit Home Page" at bounding box center [464, 31] width 132 height 36
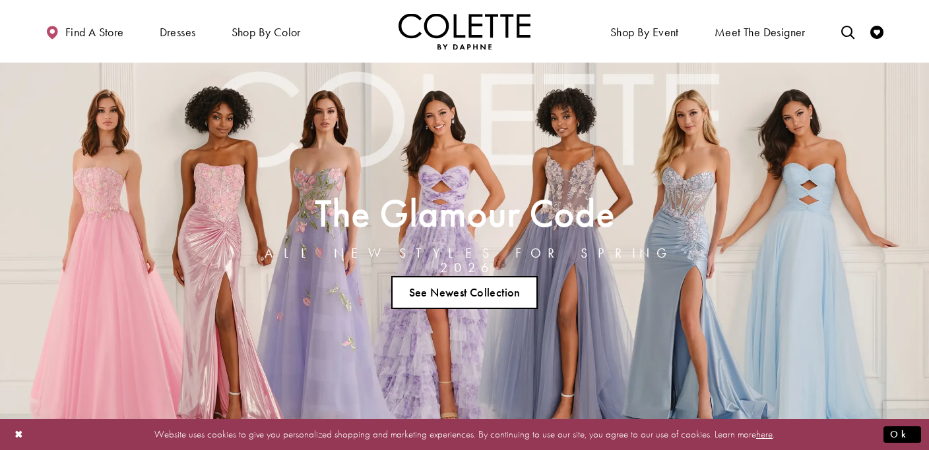
click at [458, 287] on link "See Newest Collection" at bounding box center [464, 292] width 146 height 33
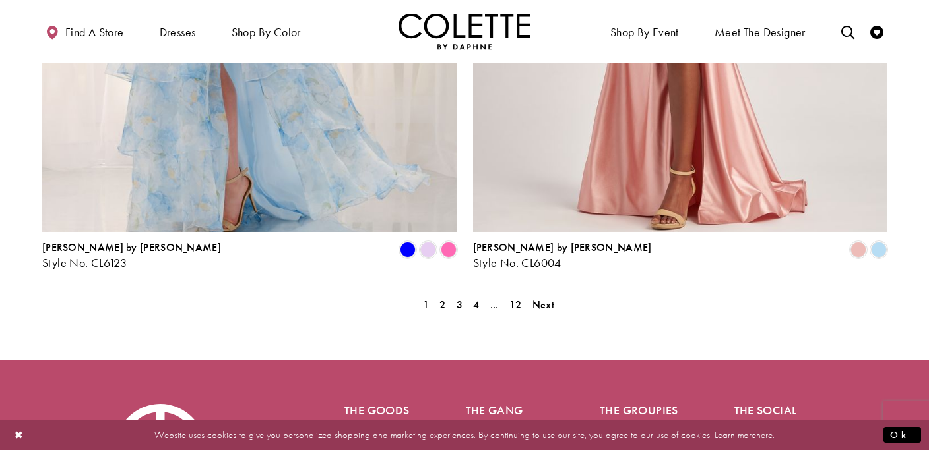
scroll to position [2718, 0]
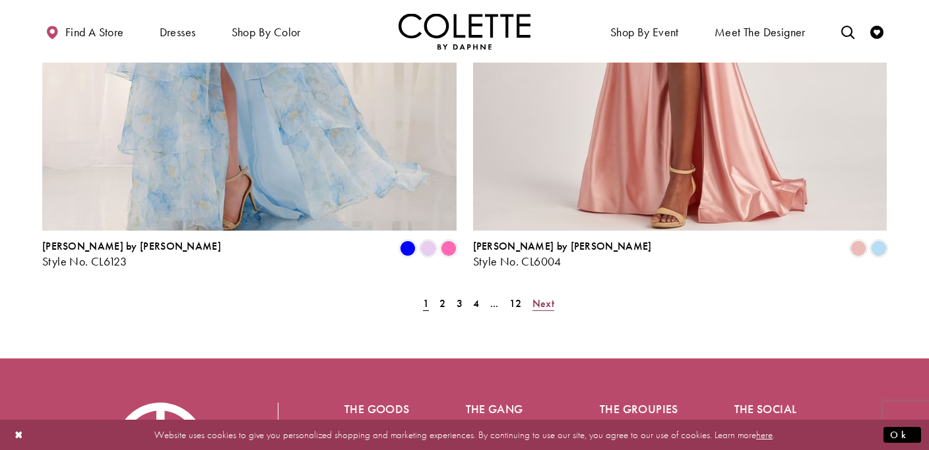
click at [540, 297] on span "Next" at bounding box center [543, 304] width 22 height 14
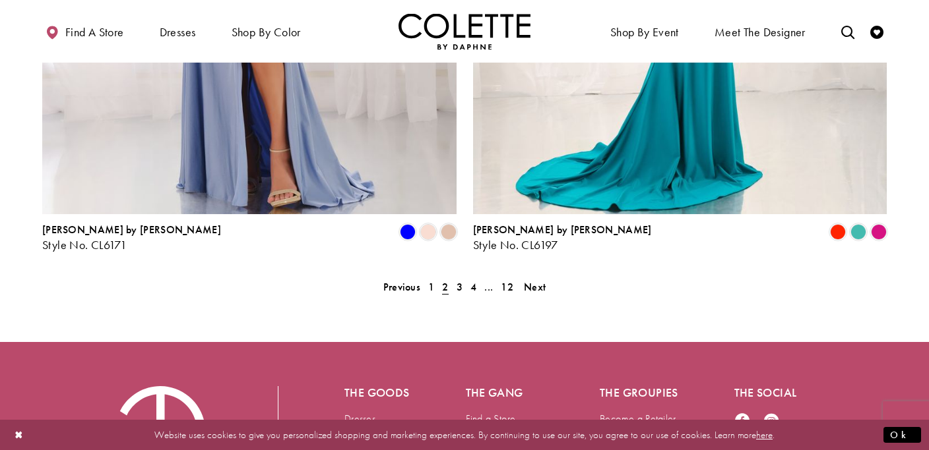
scroll to position [2750, 0]
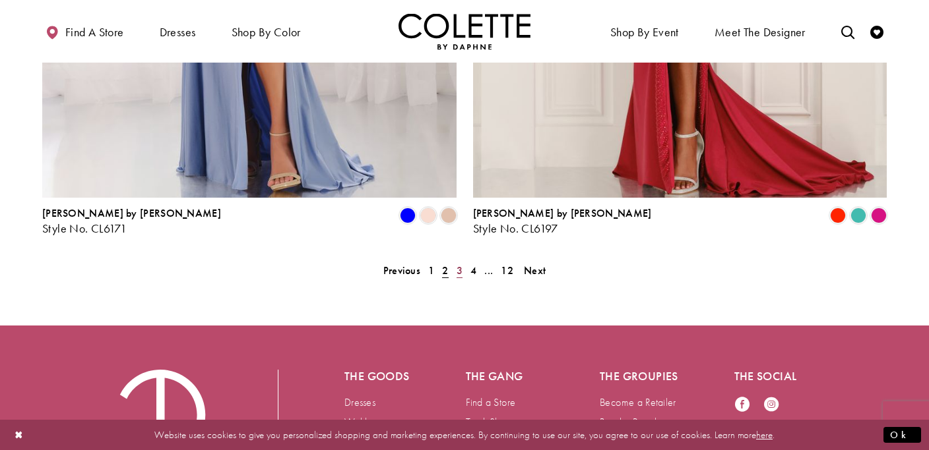
click at [460, 264] on span "3" at bounding box center [459, 271] width 6 height 14
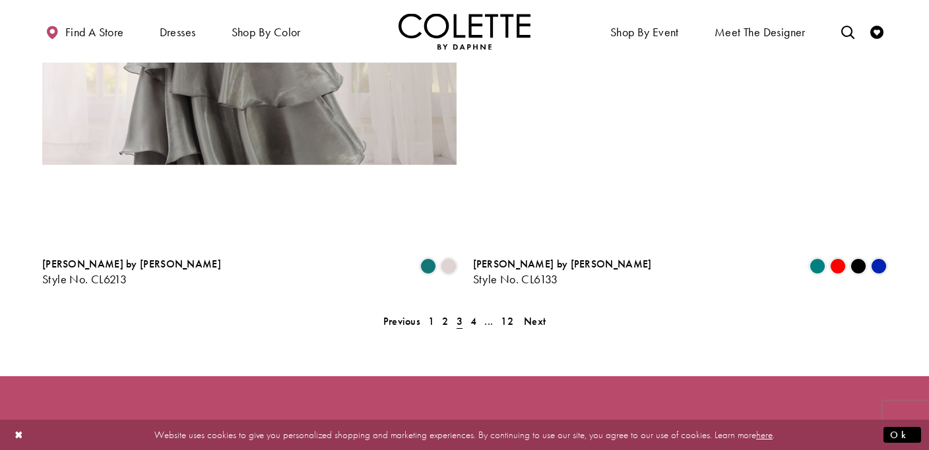
scroll to position [2714, 0]
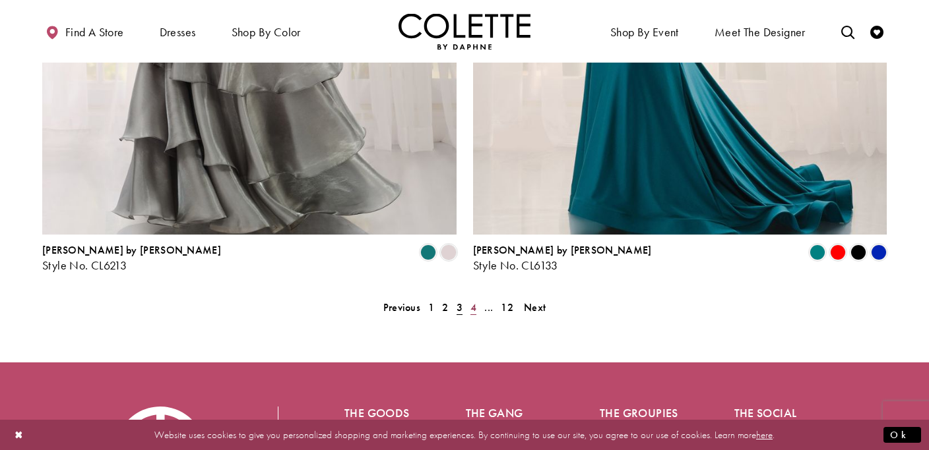
click at [474, 301] on span "4" at bounding box center [473, 308] width 6 height 14
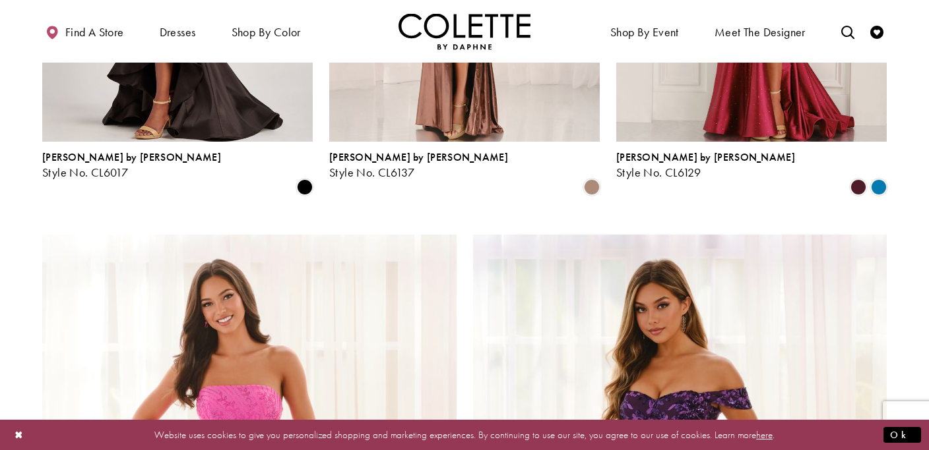
scroll to position [2113, 0]
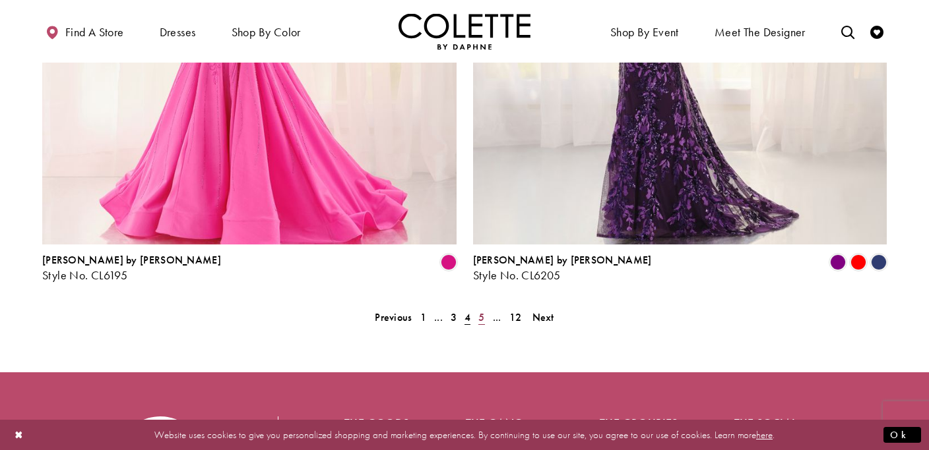
click at [480, 311] on span "5" at bounding box center [481, 318] width 6 height 14
